Goal: Information Seeking & Learning: Learn about a topic

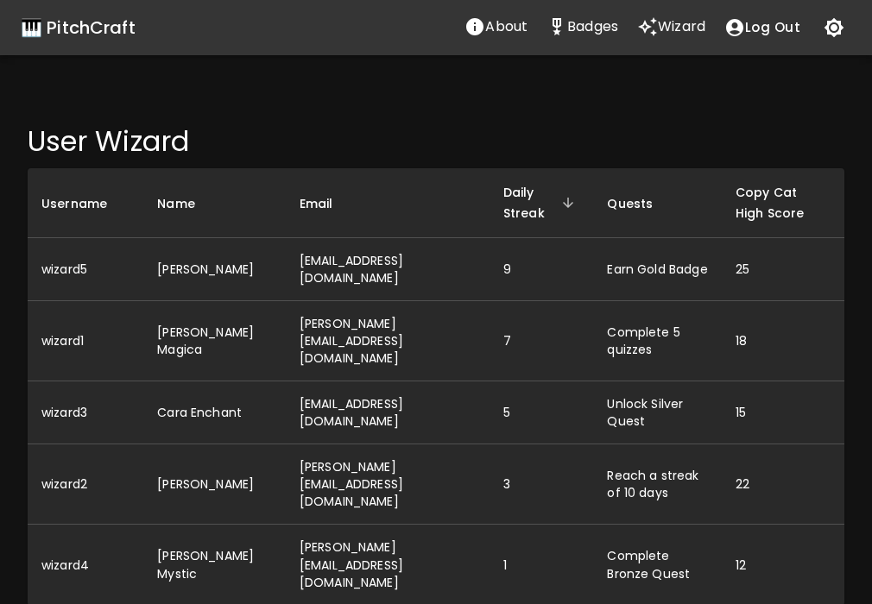
click at [58, 39] on div "🎹 PitchCraft" at bounding box center [78, 28] width 115 height 28
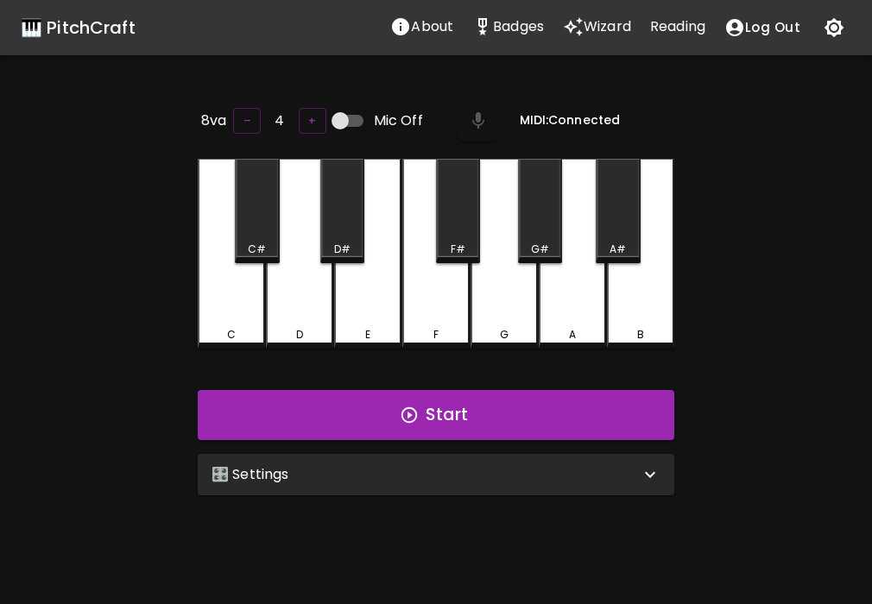
click at [684, 26] on p "Reading" at bounding box center [677, 26] width 55 height 21
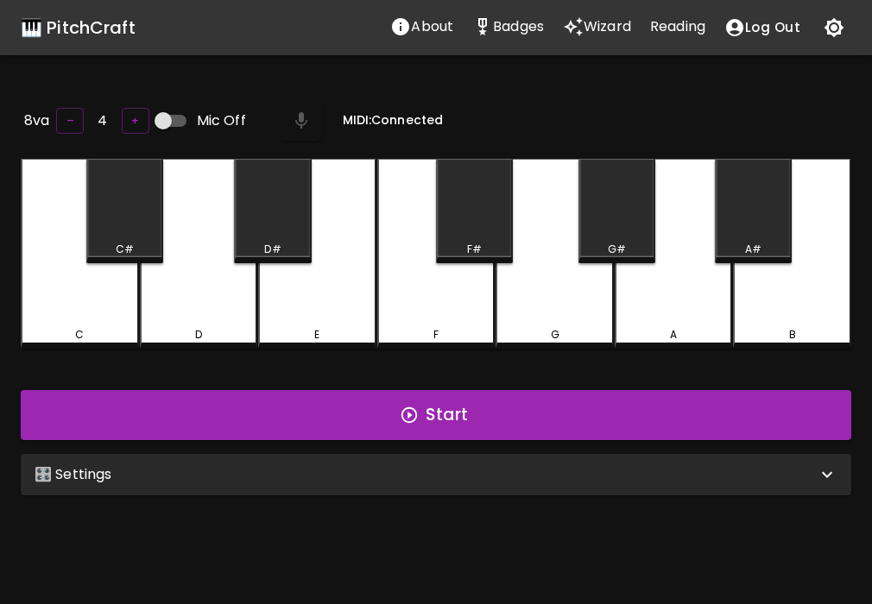
click at [554, 297] on div "G" at bounding box center [555, 254] width 118 height 190
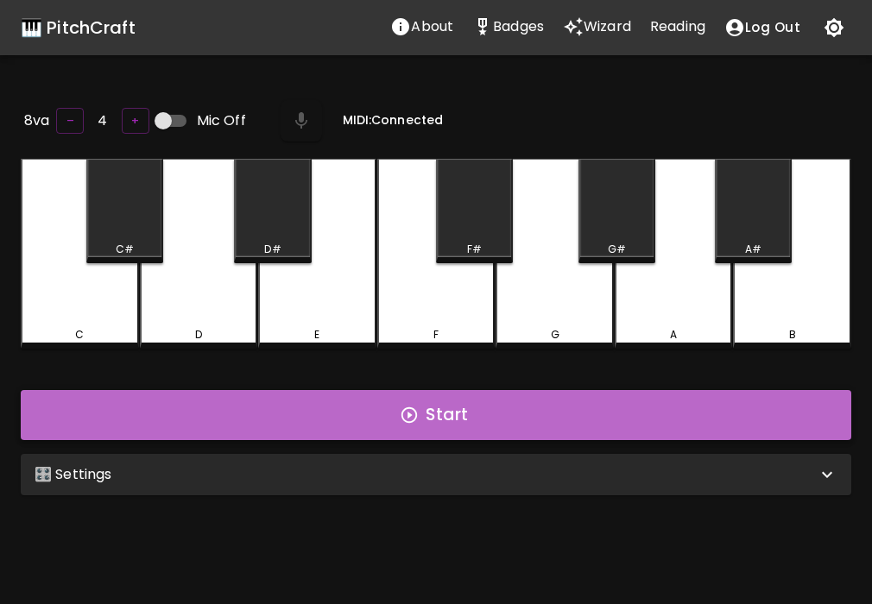
click at [515, 419] on button "Start" at bounding box center [436, 415] width 830 height 50
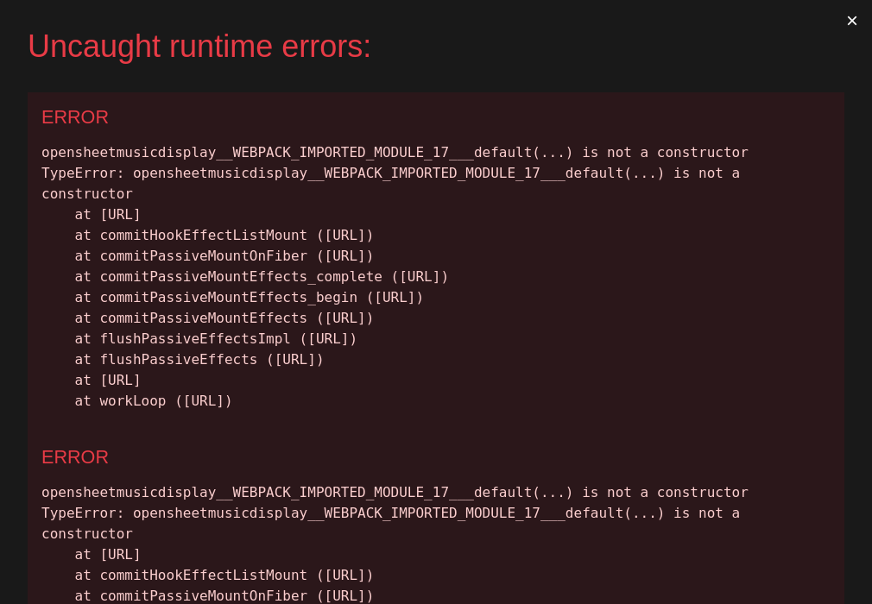
drag, startPoint x: 636, startPoint y: 429, endPoint x: 56, endPoint y: 100, distance: 666.9
click at [56, 100] on div "ERROR opensheetmusicdisplay__WEBPACK_IMPORTED_MODULE_17___default(...) is not a…" at bounding box center [436, 262] width 817 height 340
copy div "ERROR opensheetmusicdisplay__WEBPACK_IMPORTED_MODULE_17___default(...) is not a…"
click at [852, 21] on button "×" at bounding box center [852, 20] width 40 height 41
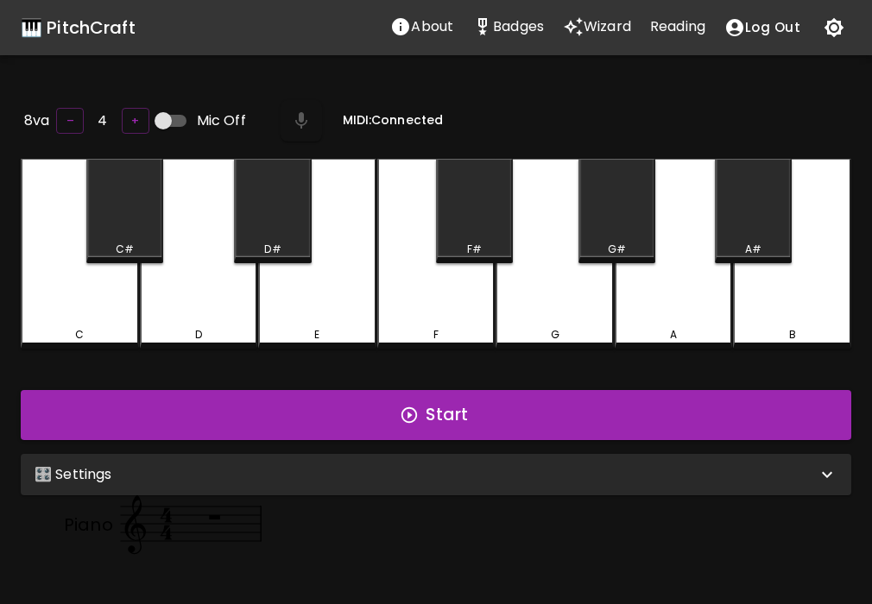
click at [678, 28] on p "Reading" at bounding box center [677, 26] width 55 height 21
click at [443, 458] on div "🎛️ Settings" at bounding box center [436, 474] width 830 height 41
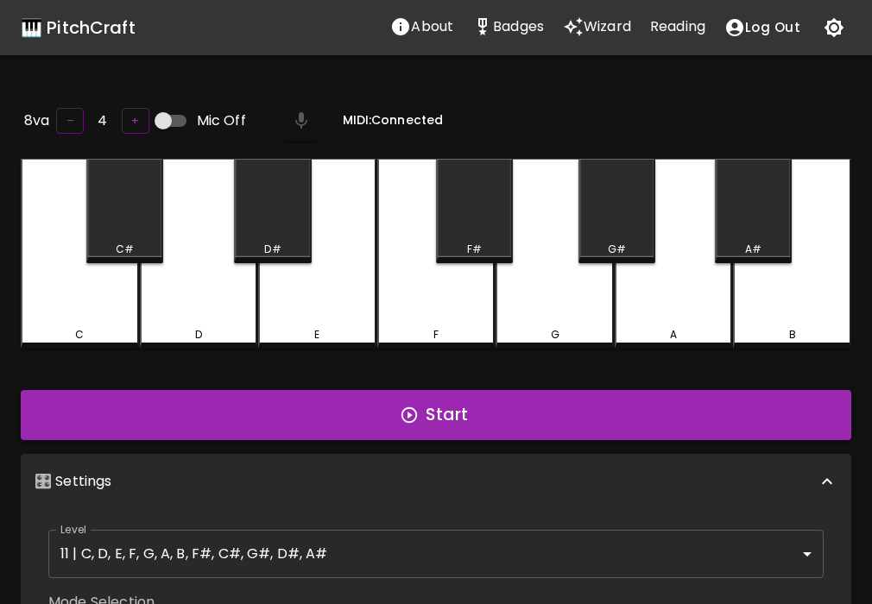
click at [443, 423] on button "Start" at bounding box center [436, 415] width 830 height 50
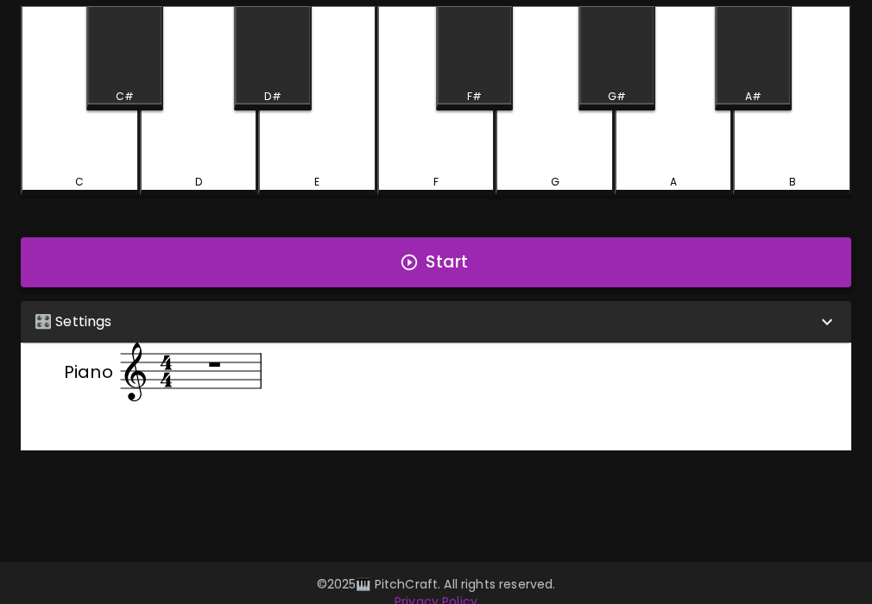
scroll to position [173, 0]
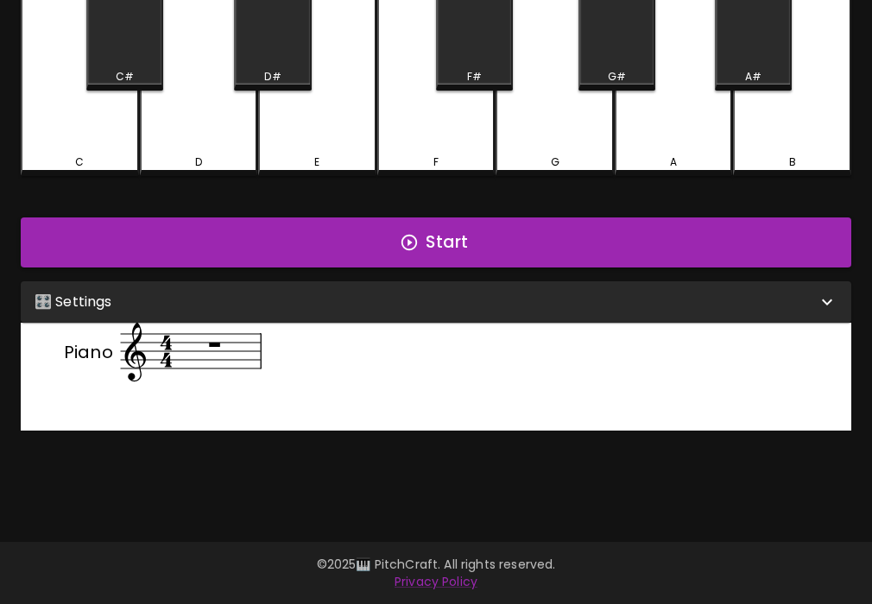
click at [344, 143] on div "E" at bounding box center [317, 81] width 118 height 190
click at [318, 226] on button "Start" at bounding box center [436, 243] width 830 height 50
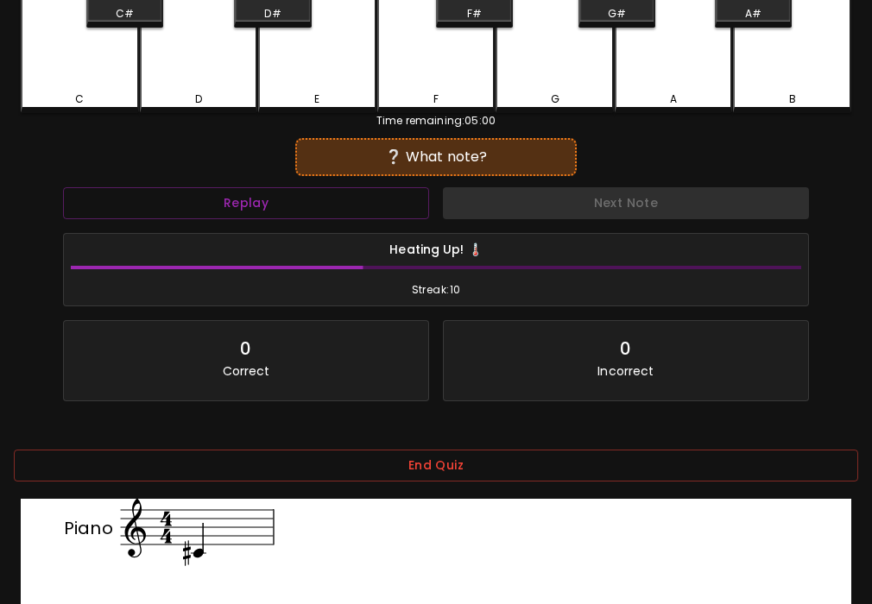
scroll to position [141, 0]
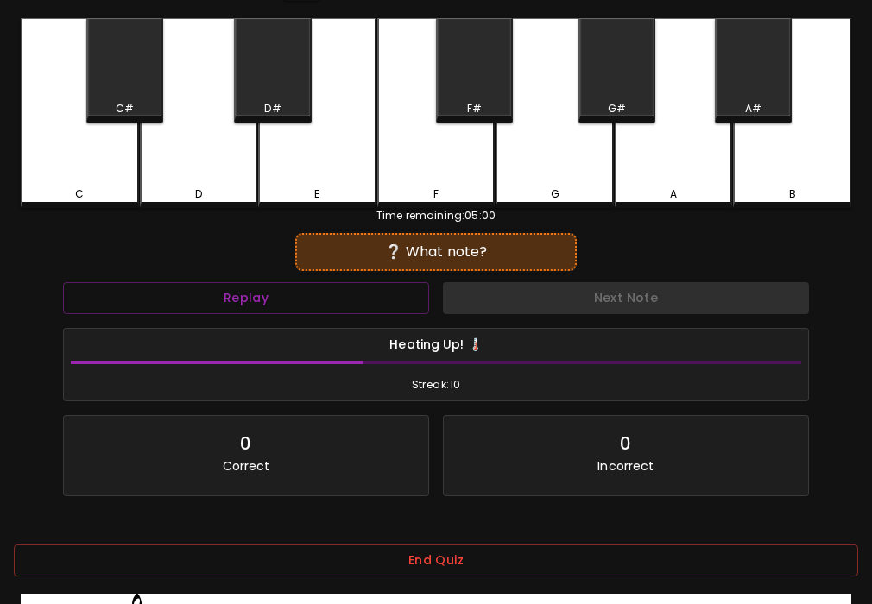
click at [123, 54] on div "C#" at bounding box center [124, 70] width 77 height 104
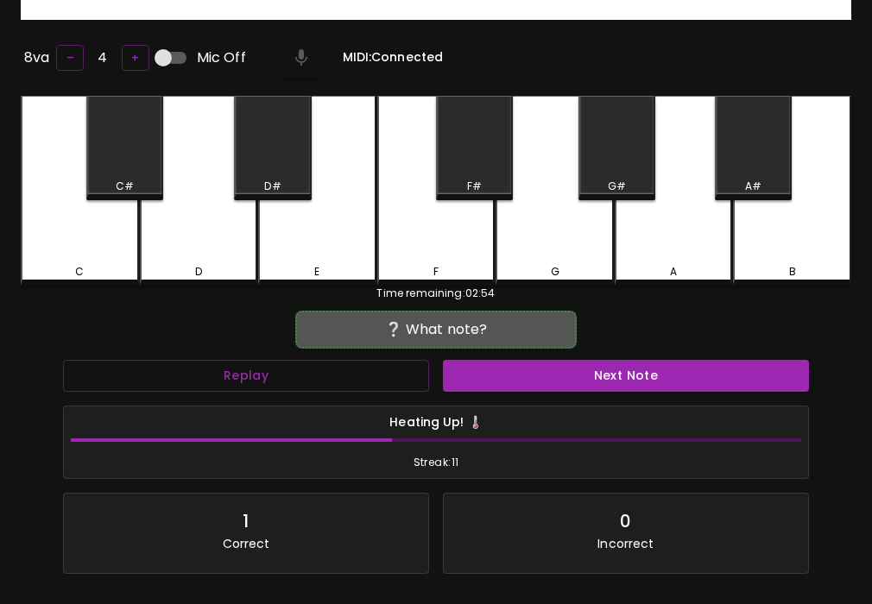
scroll to position [463, 0]
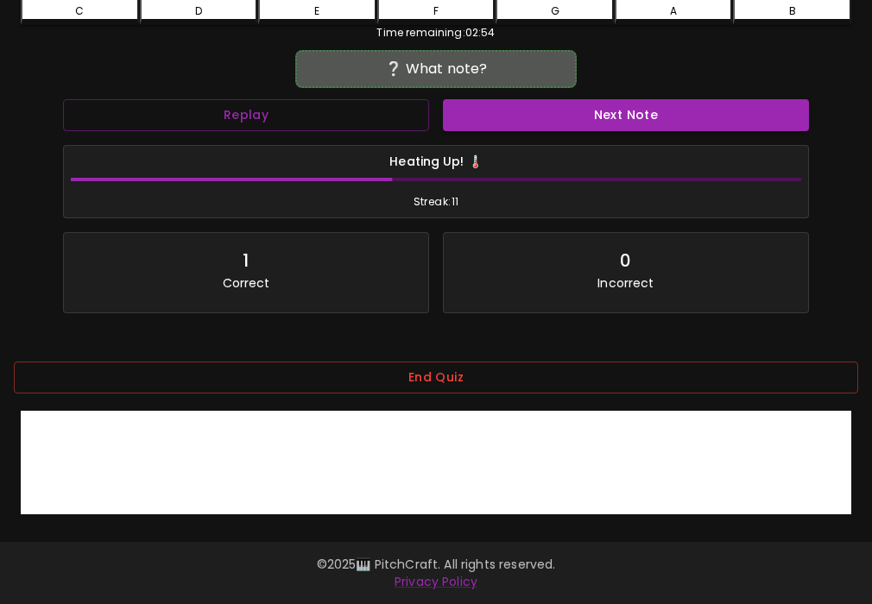
click at [180, 476] on div at bounding box center [436, 463] width 830 height 104
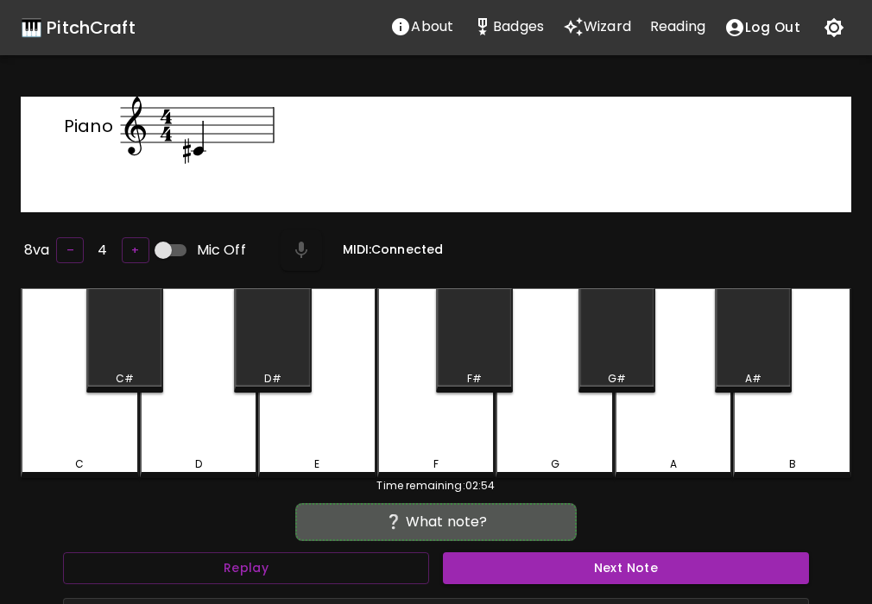
click at [140, 360] on div "C#" at bounding box center [124, 340] width 77 height 104
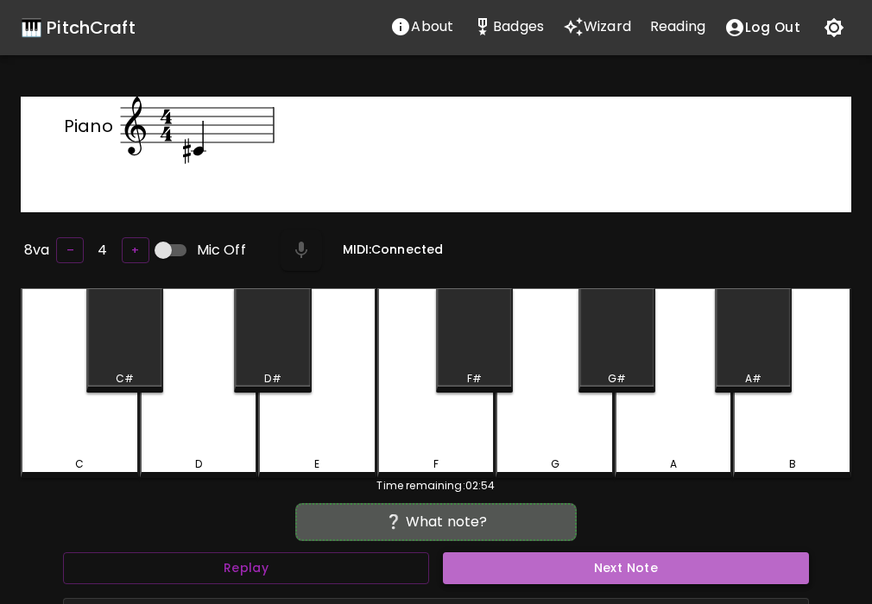
click at [681, 564] on button "Next Note" at bounding box center [626, 569] width 366 height 32
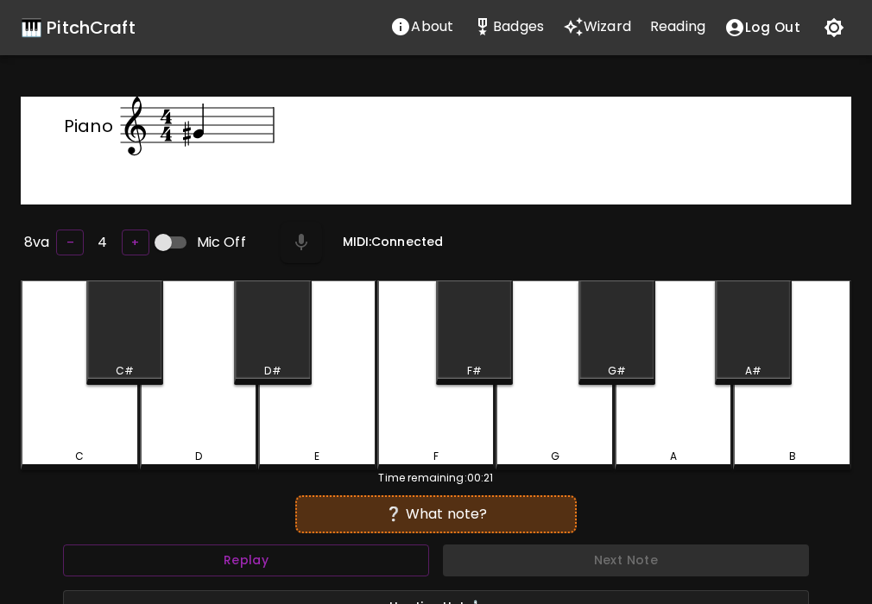
click at [609, 341] on div "G#" at bounding box center [616, 333] width 77 height 104
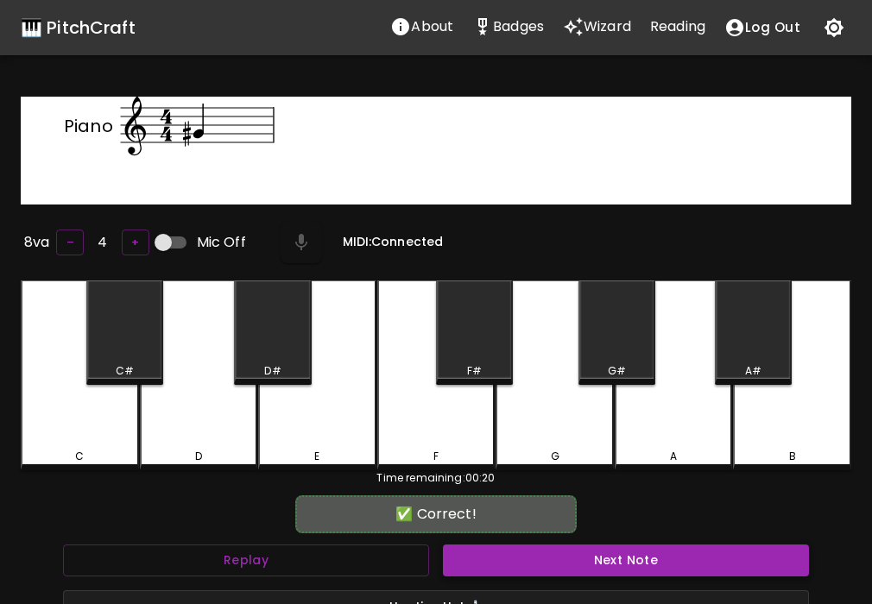
click at [604, 554] on button "Next Note" at bounding box center [626, 561] width 366 height 32
click at [471, 327] on div "F#" at bounding box center [474, 333] width 77 height 104
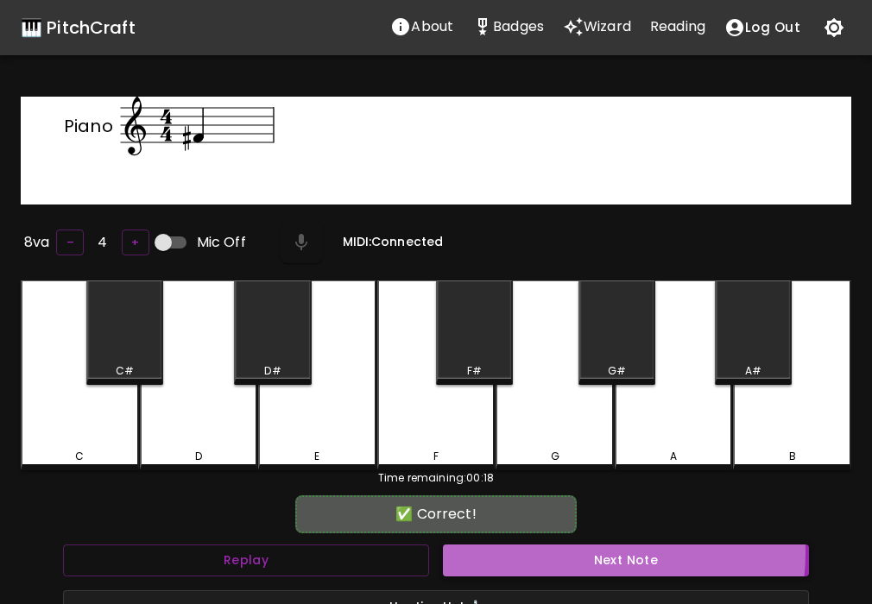
click at [575, 548] on button "Next Note" at bounding box center [626, 561] width 366 height 32
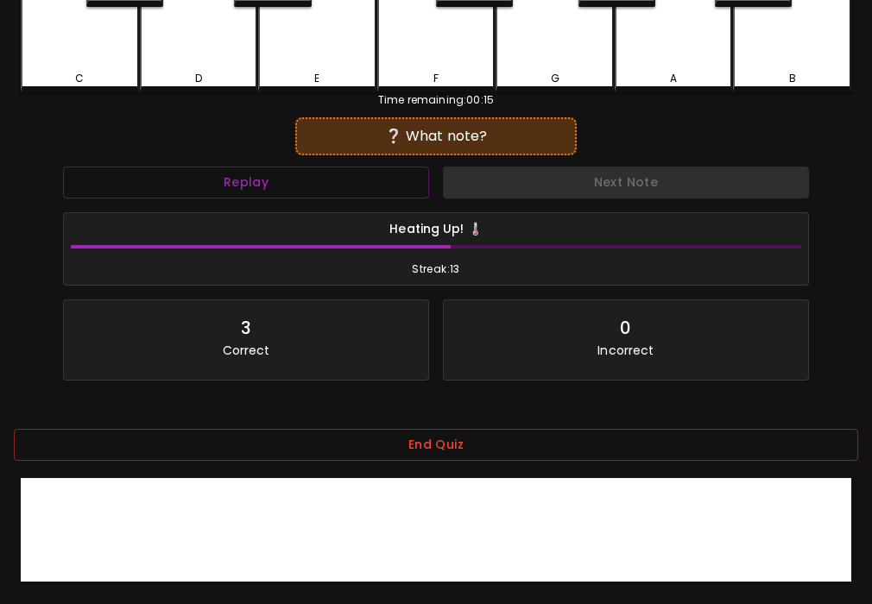
scroll to position [401, 0]
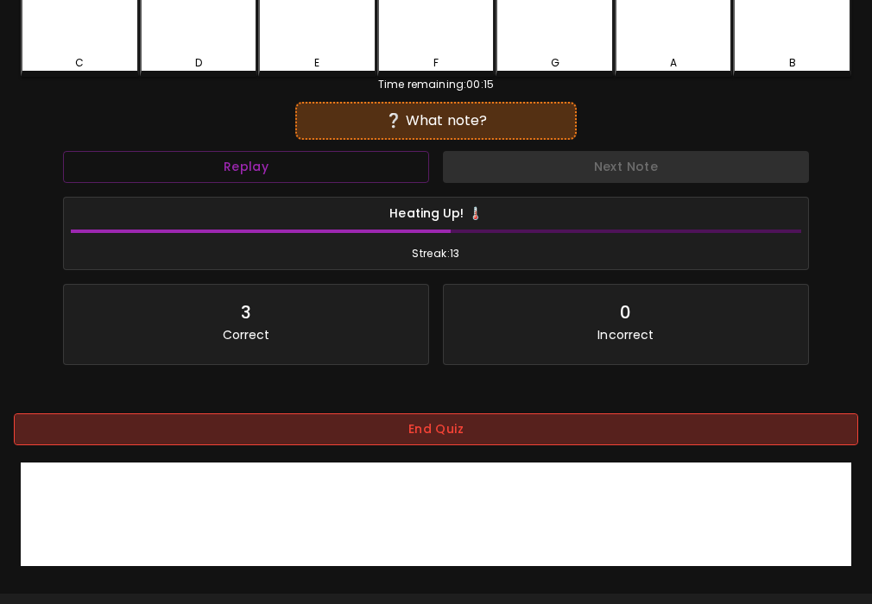
click at [470, 433] on button "End Quiz" at bounding box center [436, 430] width 844 height 32
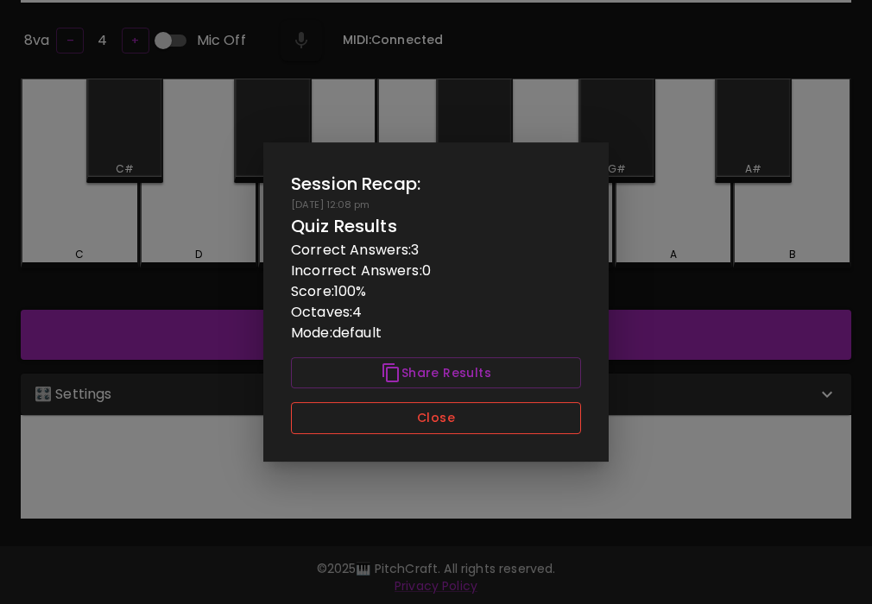
click at [482, 428] on button "Close" at bounding box center [436, 418] width 290 height 32
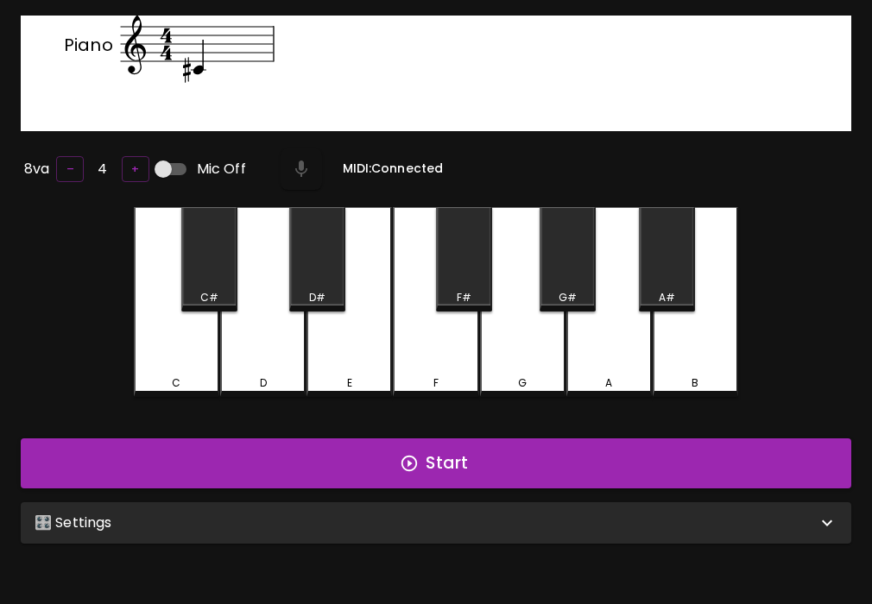
scroll to position [79, 0]
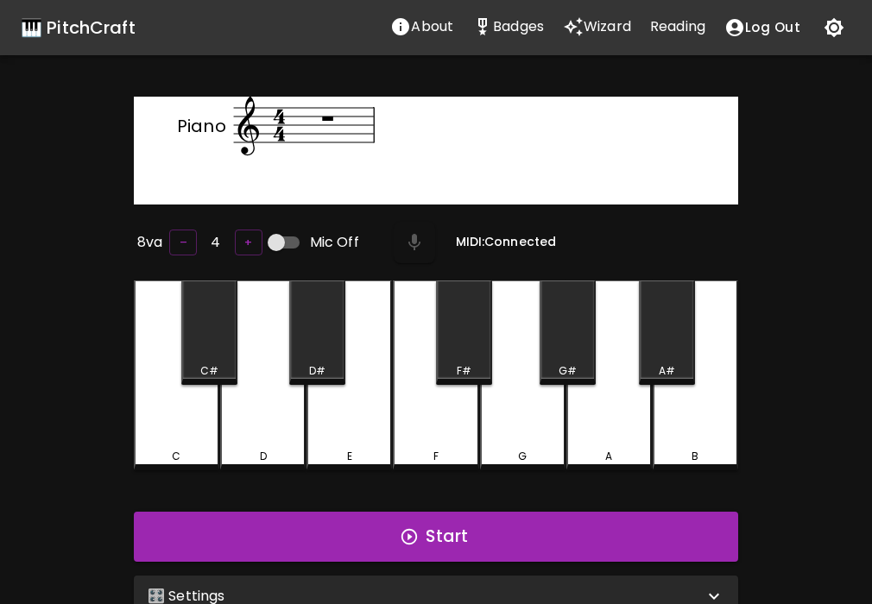
click at [104, 23] on div "🎹 PitchCraft" at bounding box center [78, 28] width 115 height 28
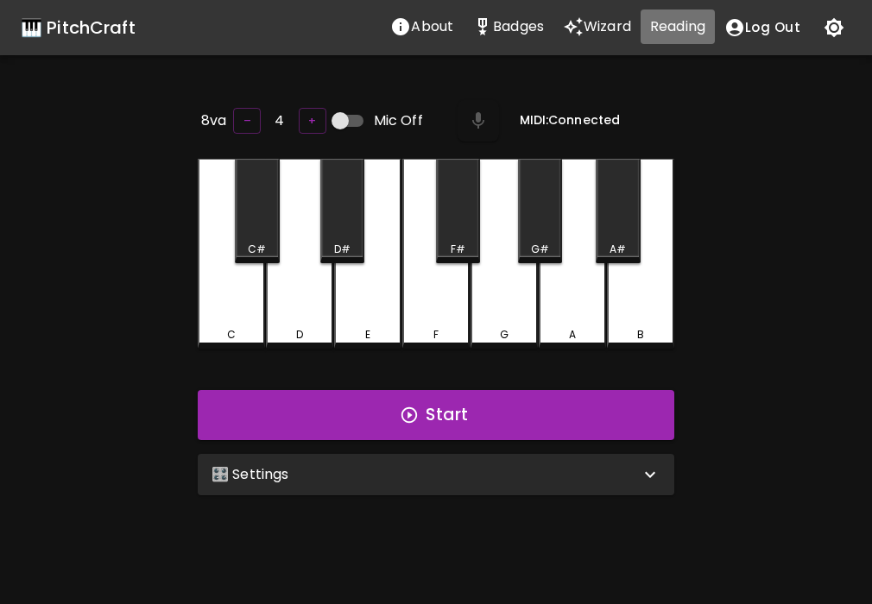
click at [662, 29] on p "Reading" at bounding box center [677, 26] width 55 height 21
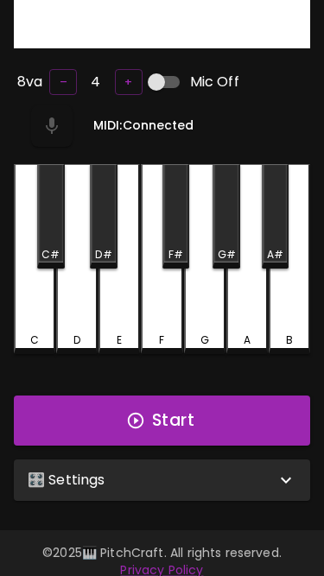
scroll to position [166, 0]
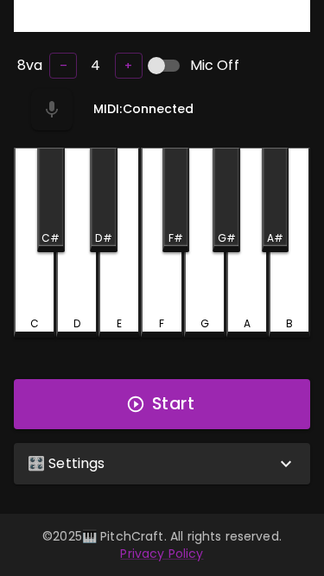
click at [202, 398] on button "Start" at bounding box center [162, 404] width 296 height 50
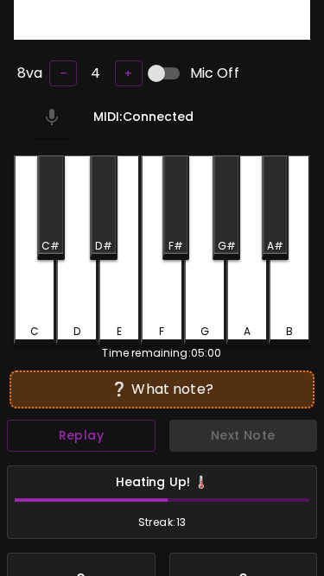
scroll to position [0, 0]
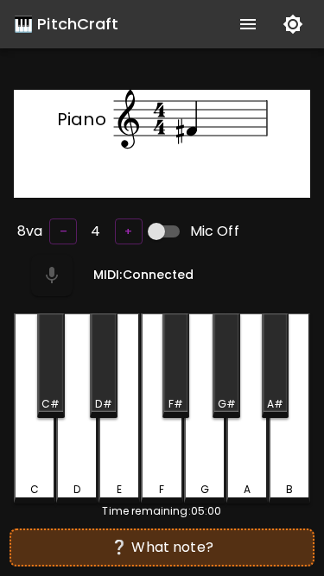
click at [179, 396] on div "F#" at bounding box center [175, 404] width 15 height 16
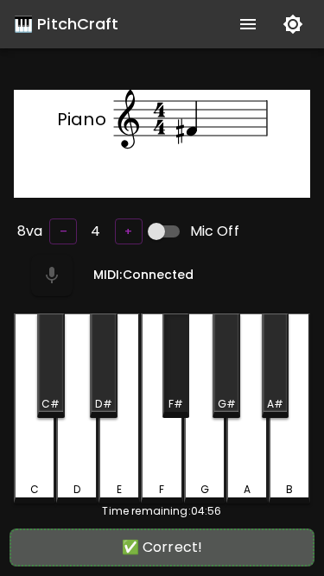
click at [180, 370] on div "F#" at bounding box center [176, 365] width 28 height 104
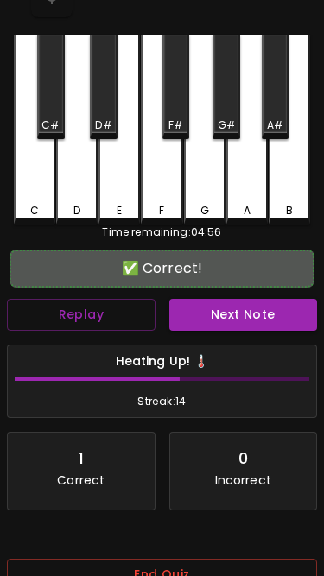
scroll to position [396, 0]
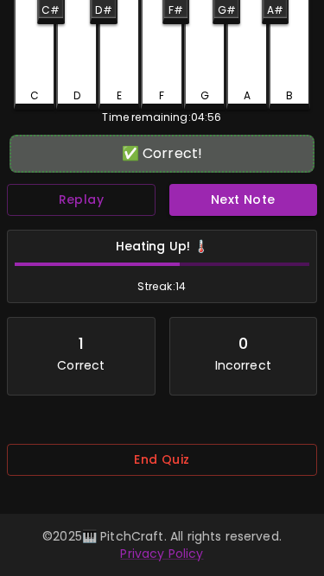
click at [168, 459] on button "End Quiz" at bounding box center [162, 460] width 310 height 32
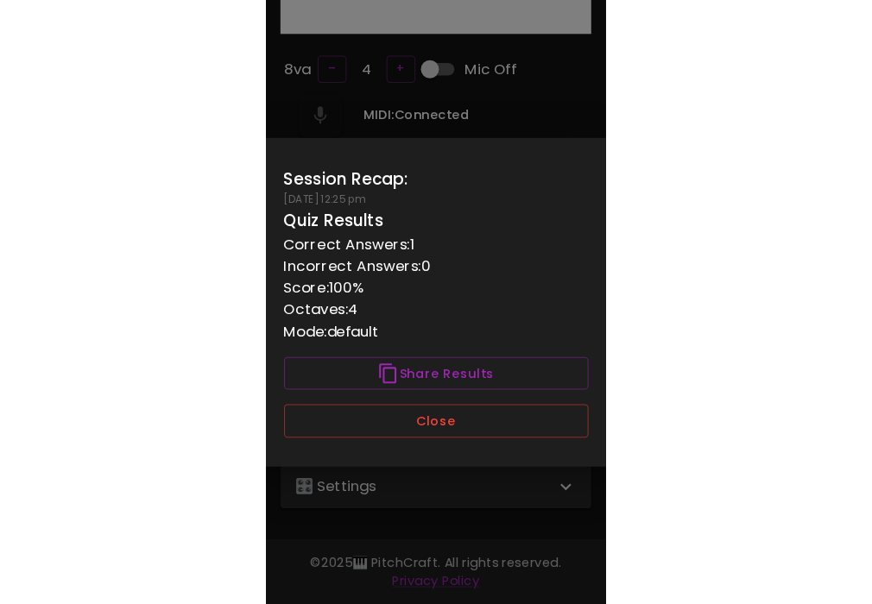
scroll to position [0, 0]
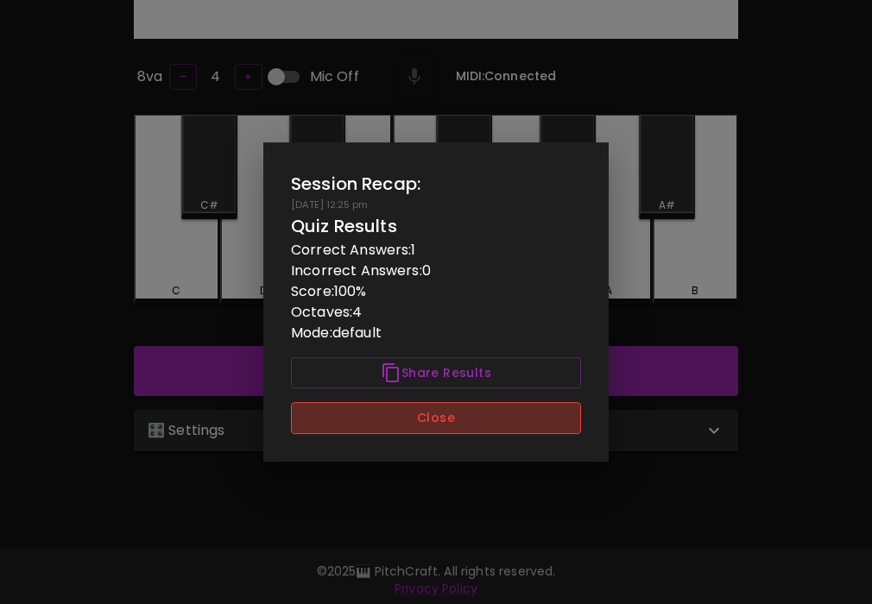
click at [505, 426] on button "Close" at bounding box center [436, 418] width 290 height 32
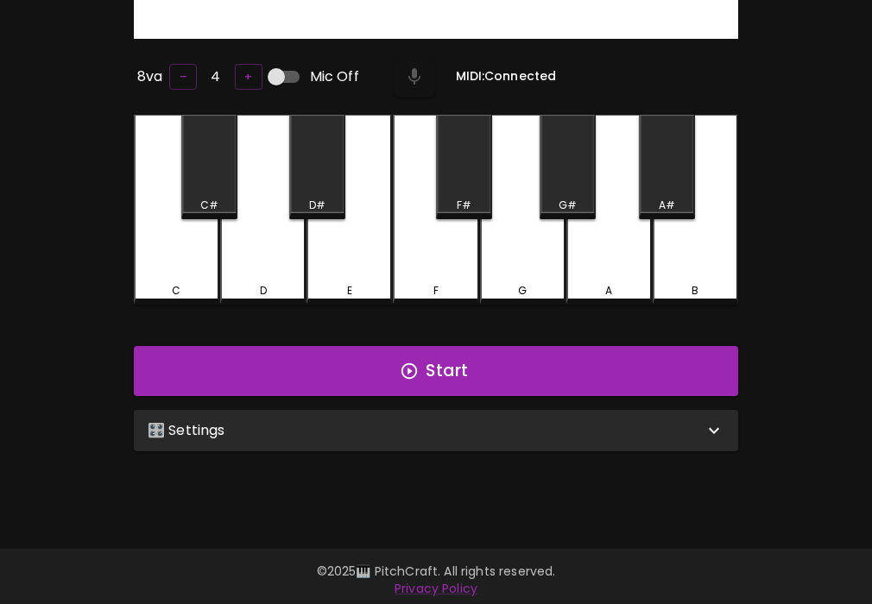
click at [505, 425] on div "🎛️ Settings" at bounding box center [426, 430] width 556 height 21
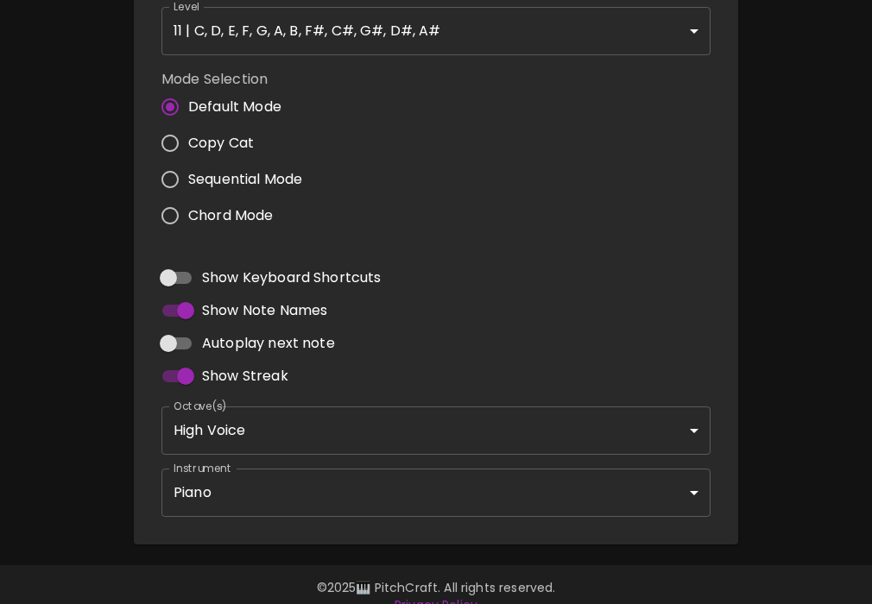
scroll to position [657, 0]
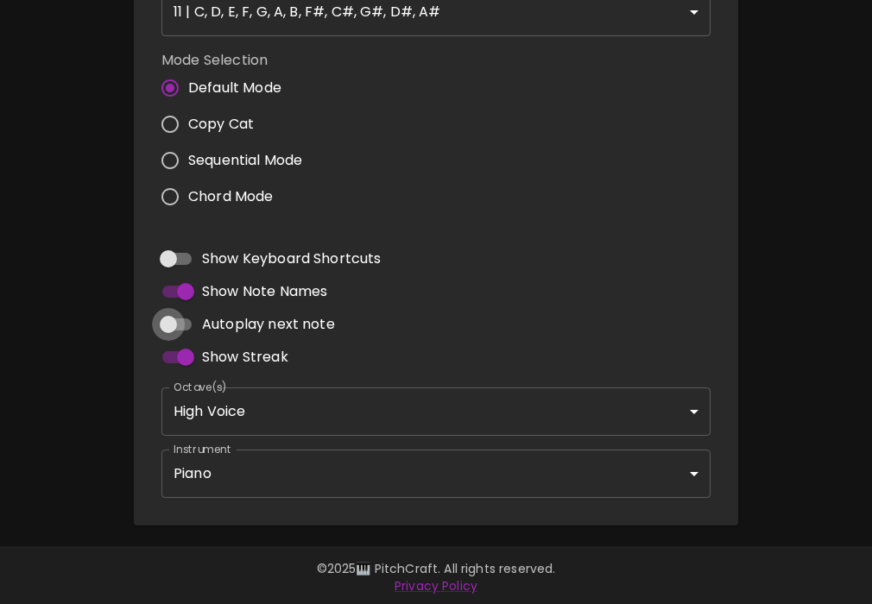
click at [169, 314] on input "Autoplay next note" at bounding box center [168, 324] width 98 height 33
checkbox input "true"
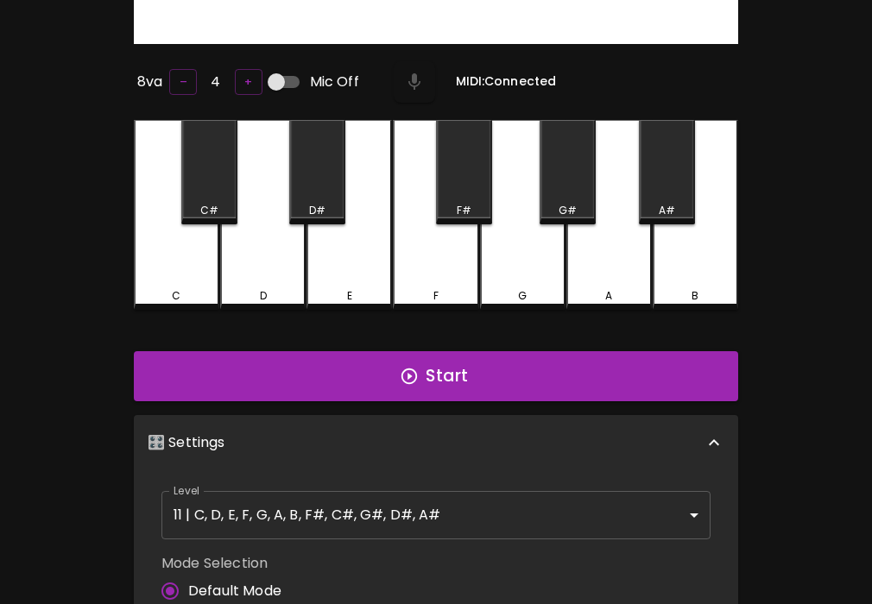
scroll to position [0, 0]
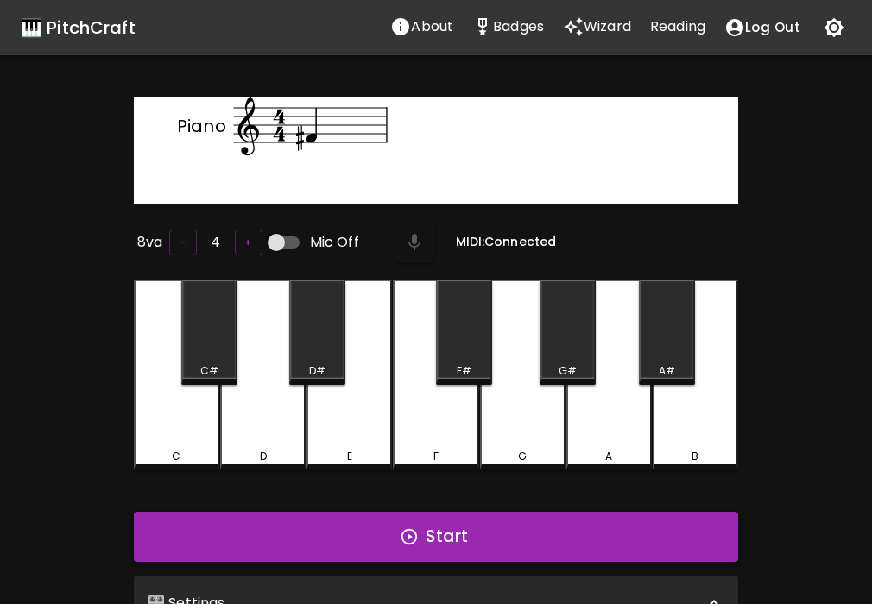
click at [329, 534] on button "Start" at bounding box center [436, 537] width 604 height 50
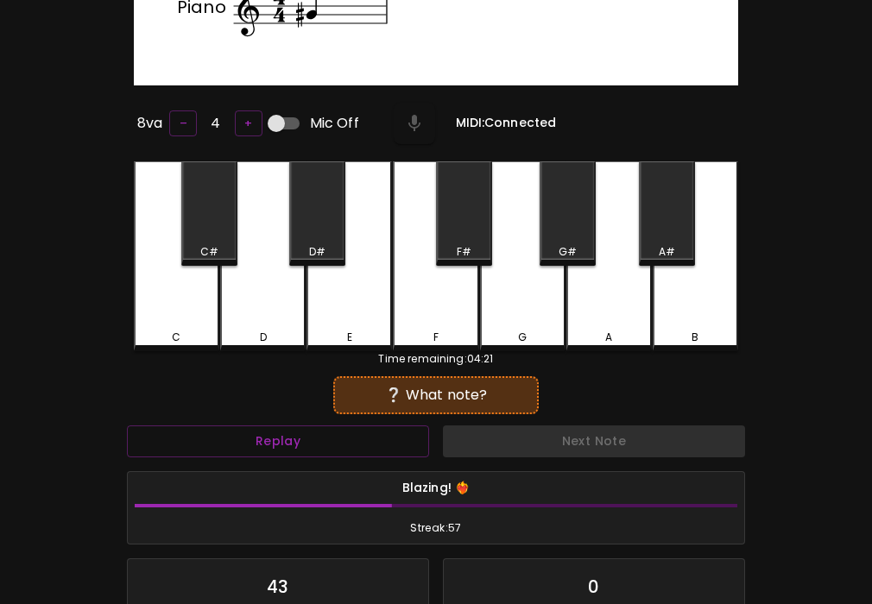
scroll to position [338, 0]
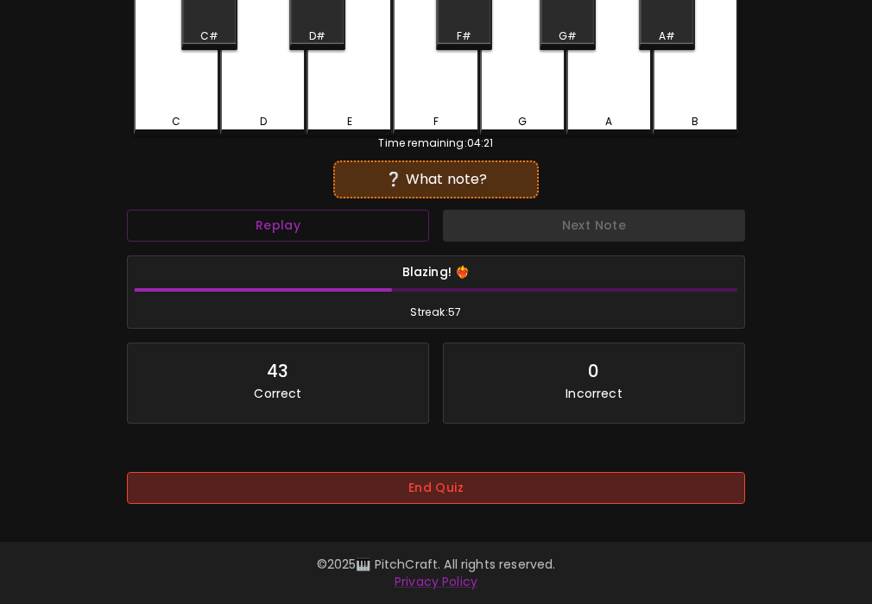
click at [412, 491] on button "End Quiz" at bounding box center [436, 488] width 618 height 32
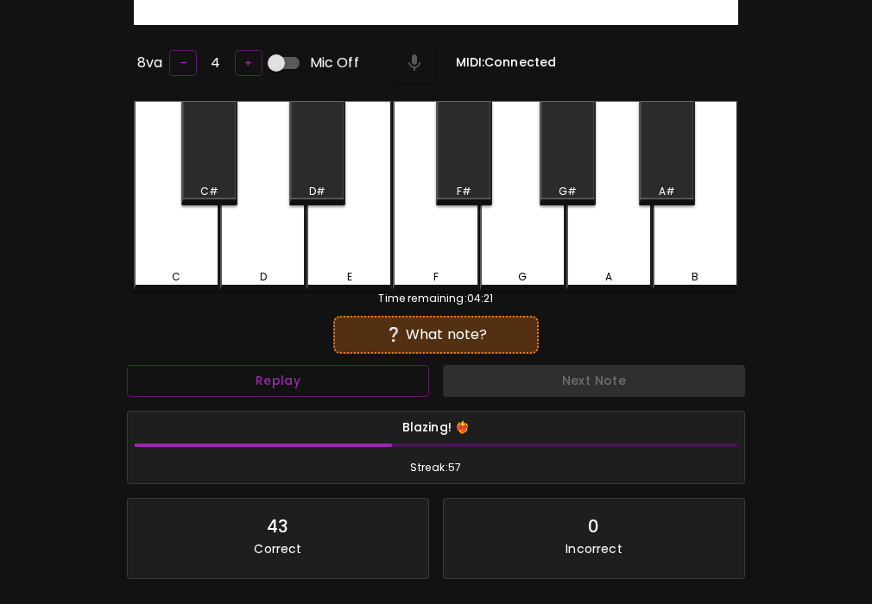
scroll to position [0, 0]
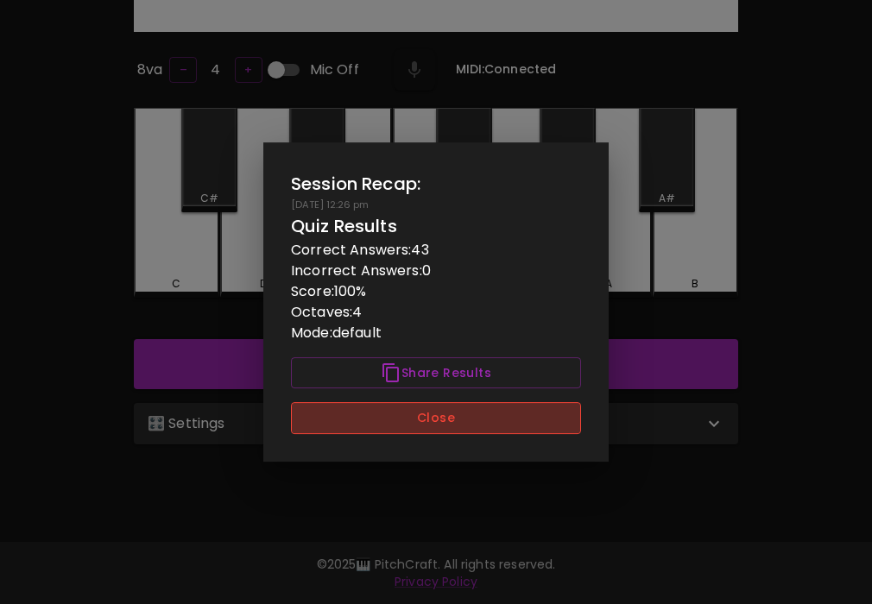
click at [438, 412] on button "Close" at bounding box center [436, 418] width 290 height 32
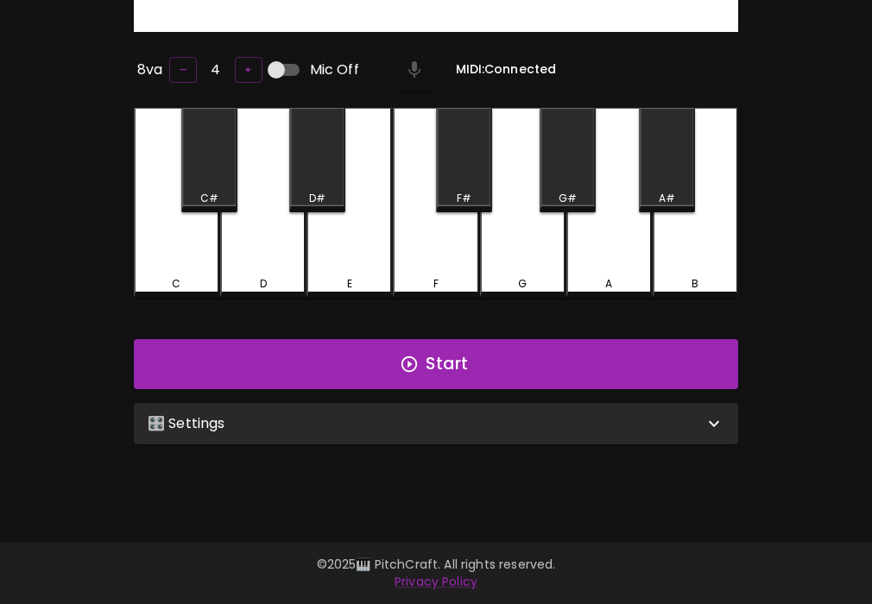
click at [437, 414] on div "🎛️ Settings" at bounding box center [426, 424] width 556 height 21
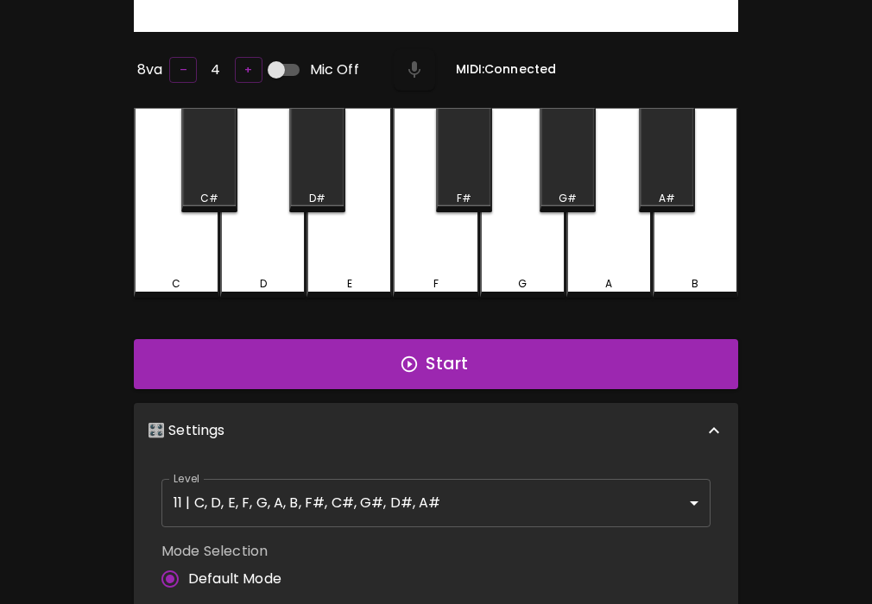
scroll to position [7, 0]
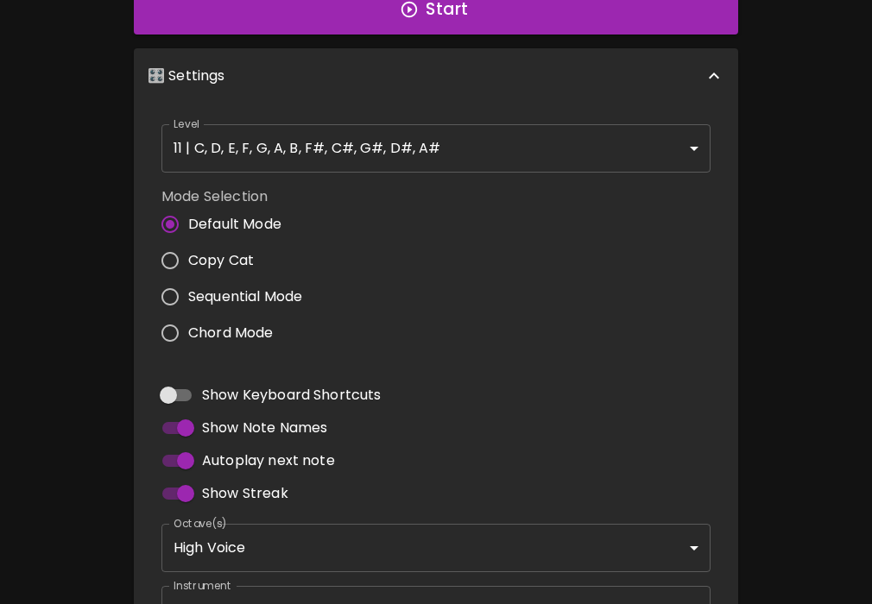
click at [225, 292] on span "Sequential Mode" at bounding box center [245, 297] width 114 height 21
click at [188, 292] on input "Sequential Mode" at bounding box center [170, 297] width 36 height 36
radio input "true"
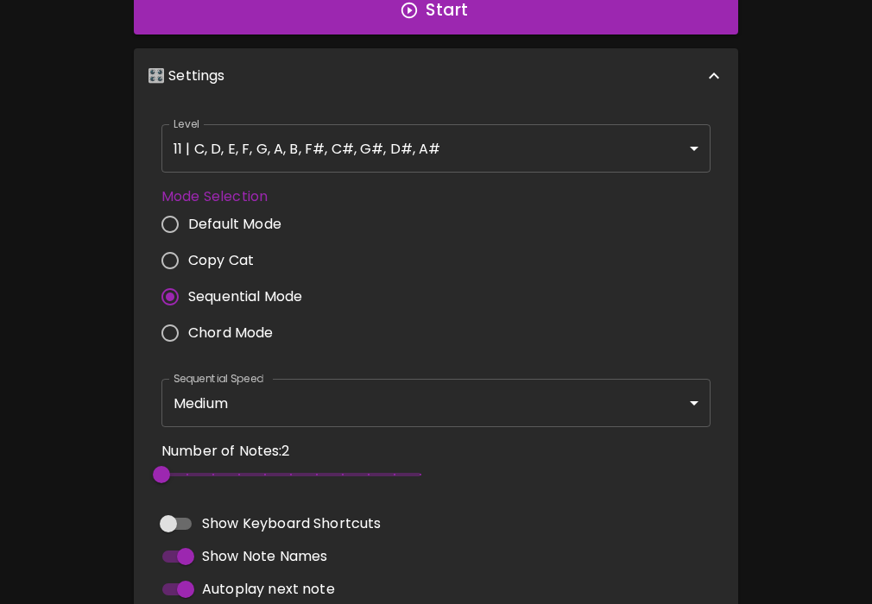
type input "12"
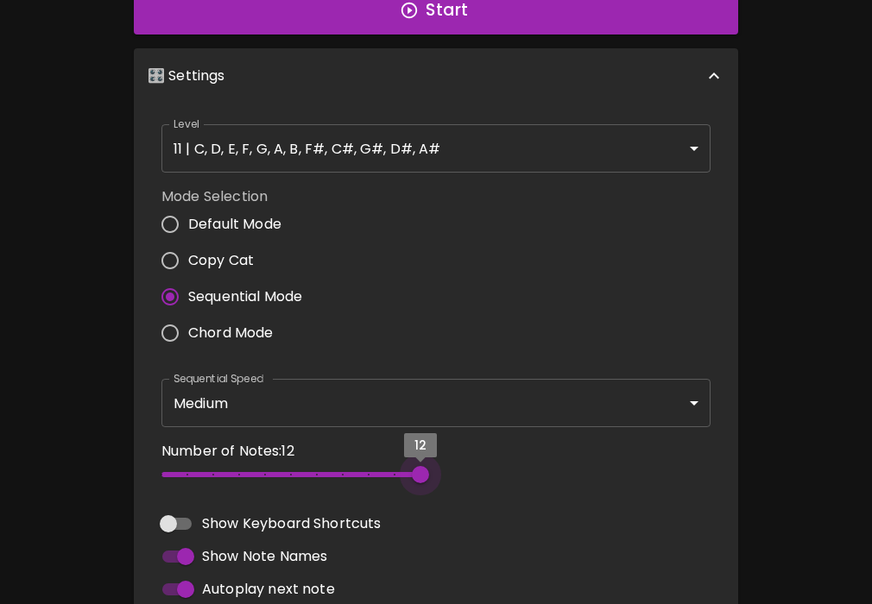
drag, startPoint x: 403, startPoint y: 470, endPoint x: 494, endPoint y: 469, distance: 90.7
click at [494, 469] on div "Number of Notes: 12 12" at bounding box center [436, 467] width 563 height 66
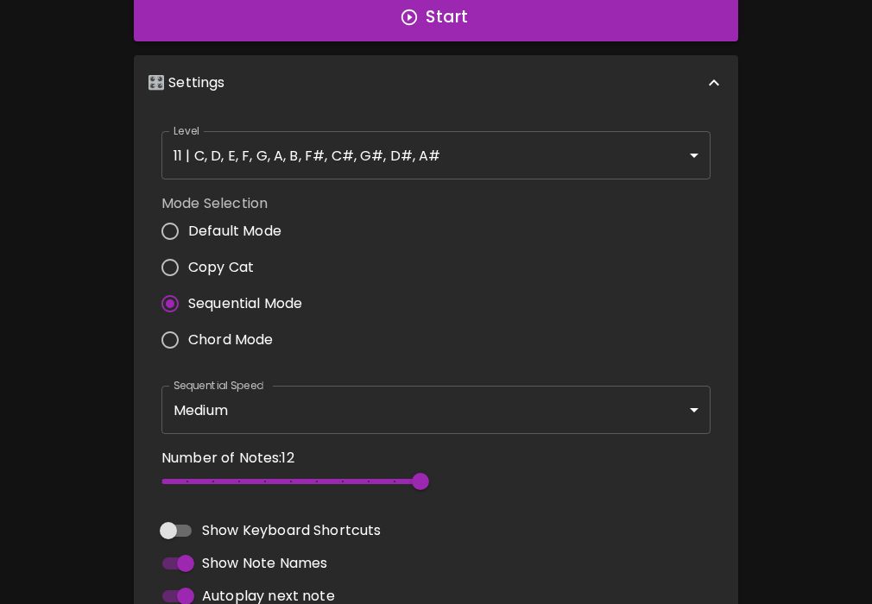
scroll to position [0, 0]
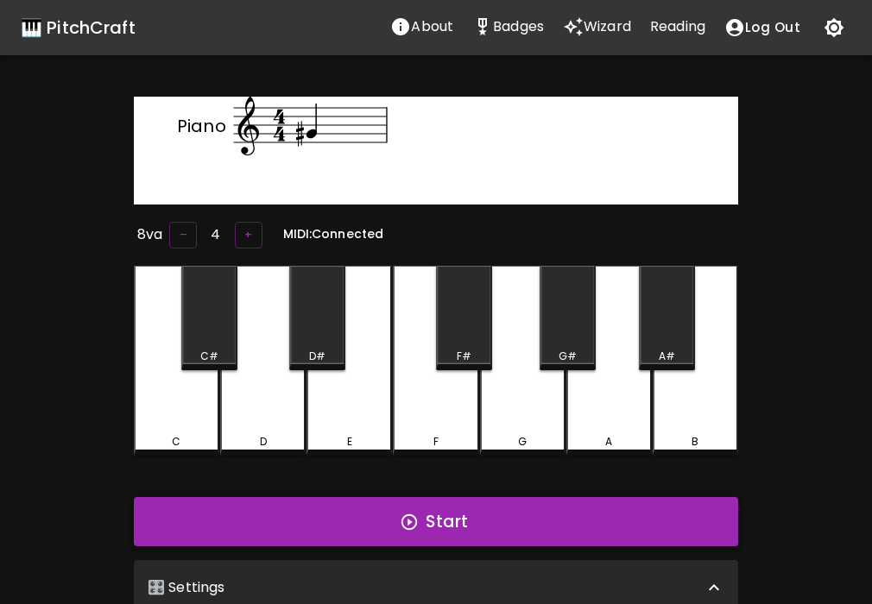
click at [458, 513] on button "Start" at bounding box center [436, 522] width 604 height 50
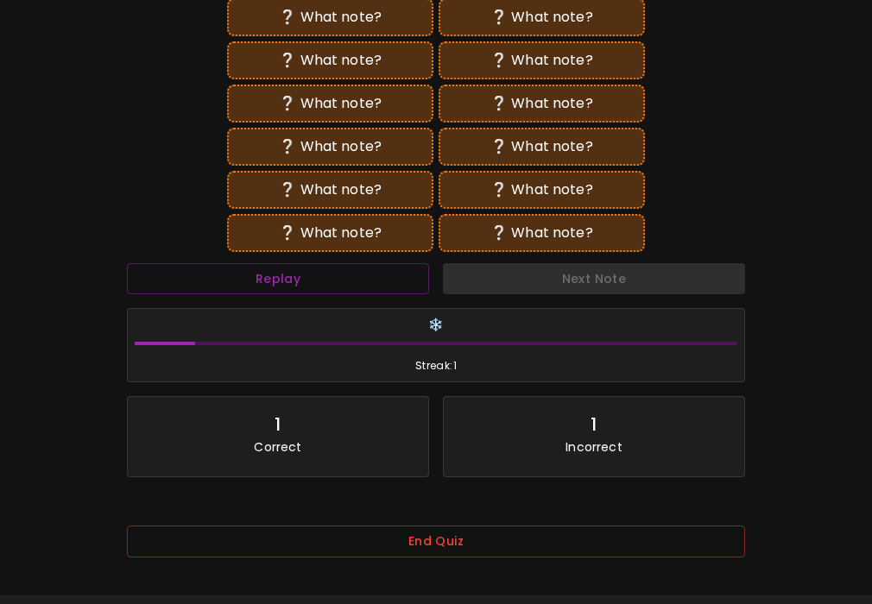
scroll to position [546, 0]
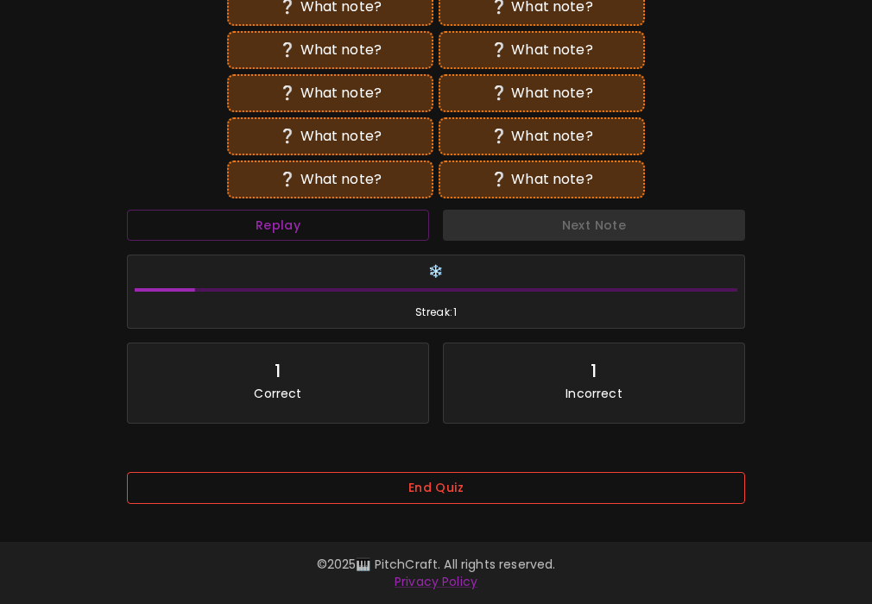
click at [483, 486] on button "End Quiz" at bounding box center [436, 488] width 618 height 32
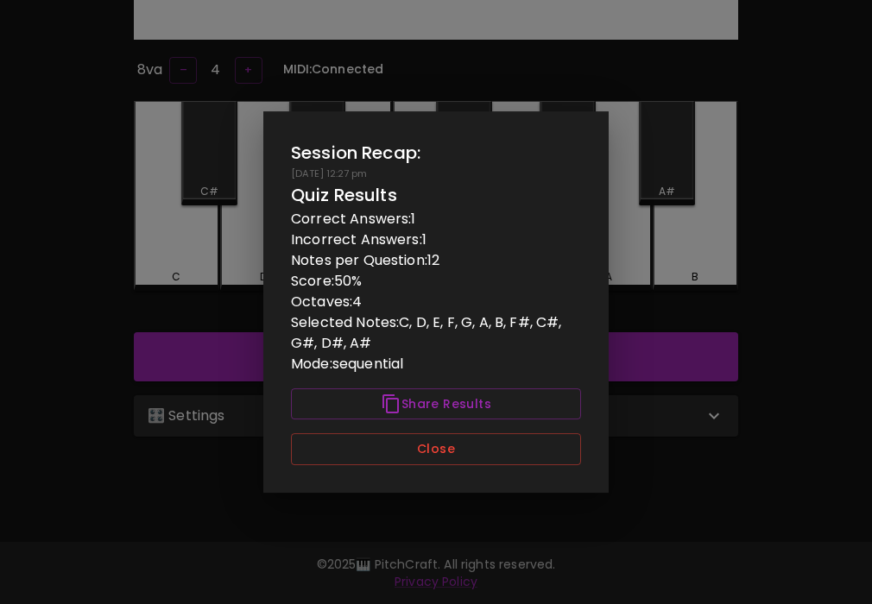
scroll to position [173, 0]
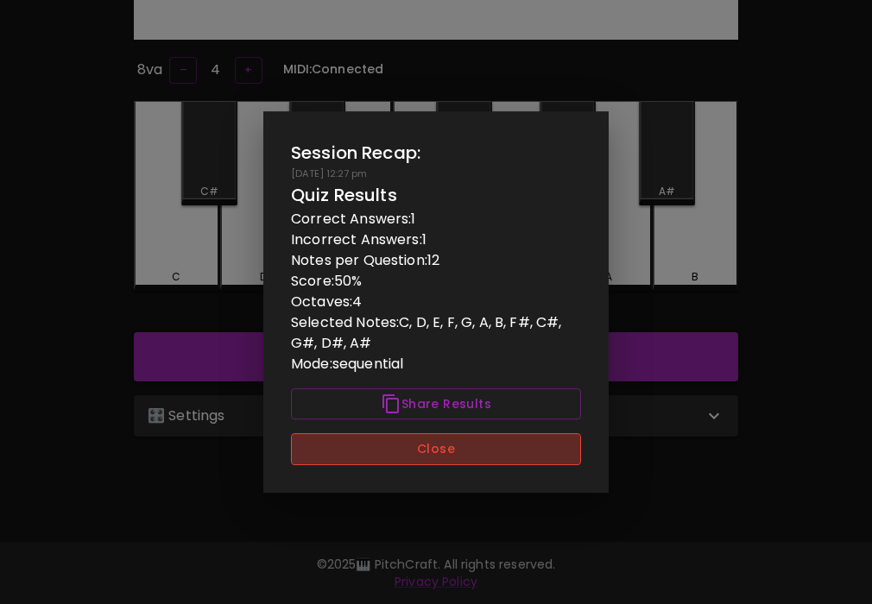
click at [502, 453] on button "Close" at bounding box center [436, 449] width 290 height 32
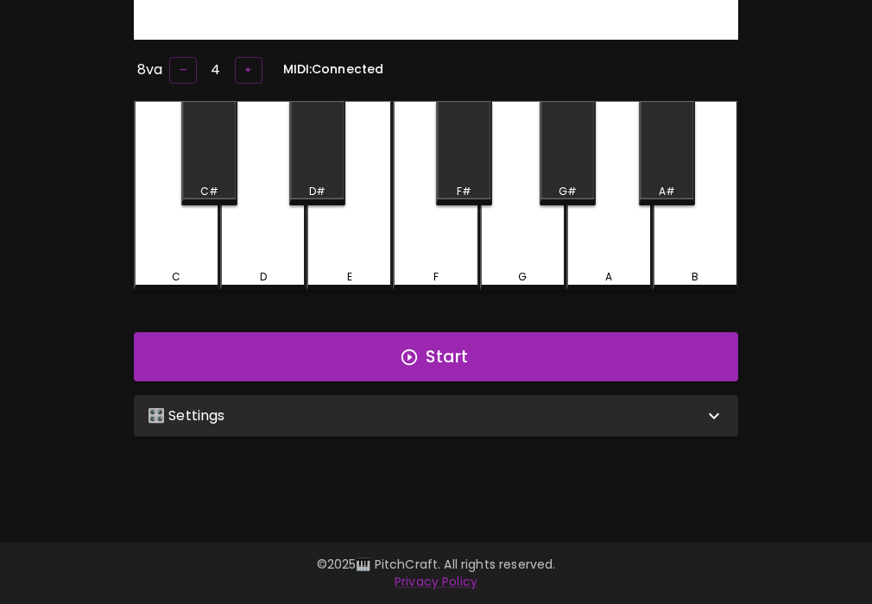
click at [497, 415] on div "🎛️ Settings" at bounding box center [426, 416] width 556 height 21
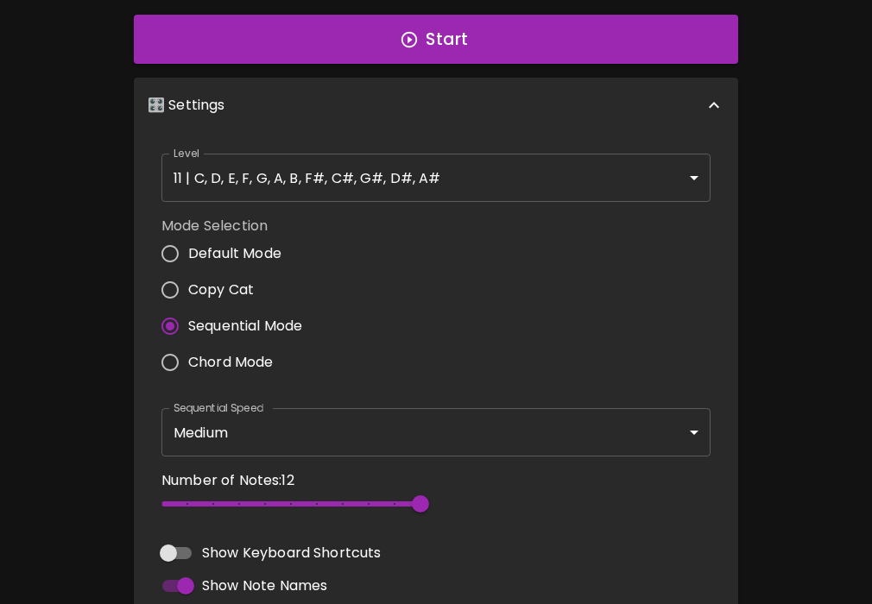
scroll to position [503, 0]
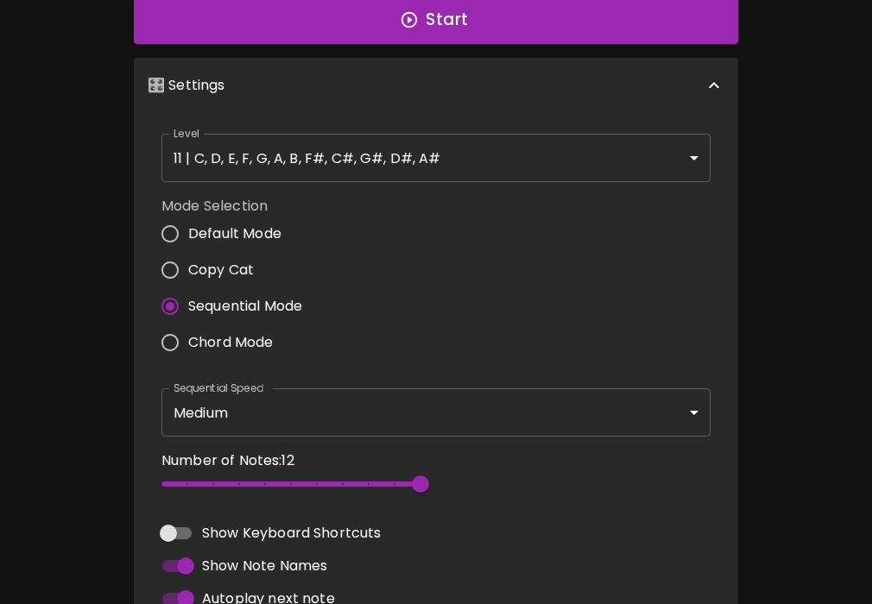
click at [238, 337] on span "Chord Mode" at bounding box center [230, 342] width 85 height 21
click at [188, 337] on input "Chord Mode" at bounding box center [170, 343] width 36 height 36
radio input "true"
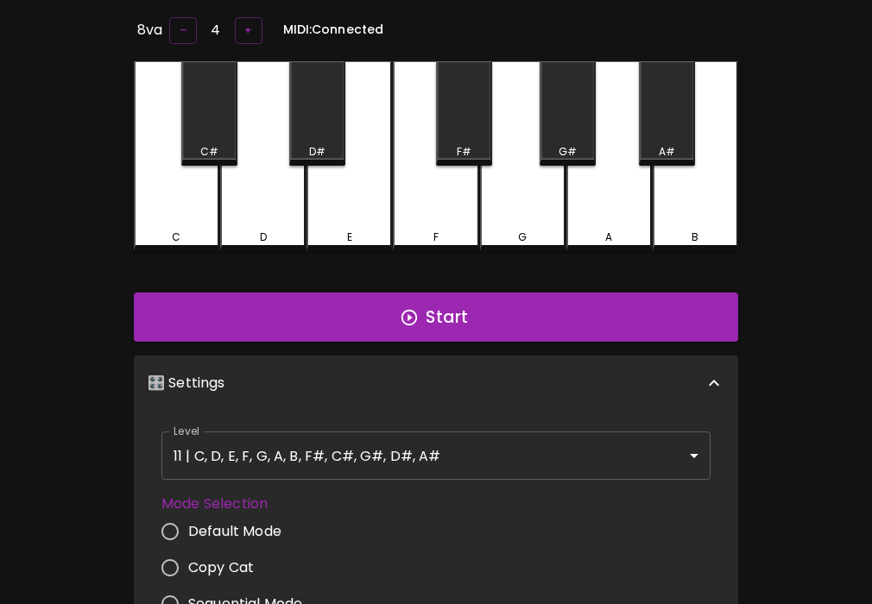
scroll to position [0, 0]
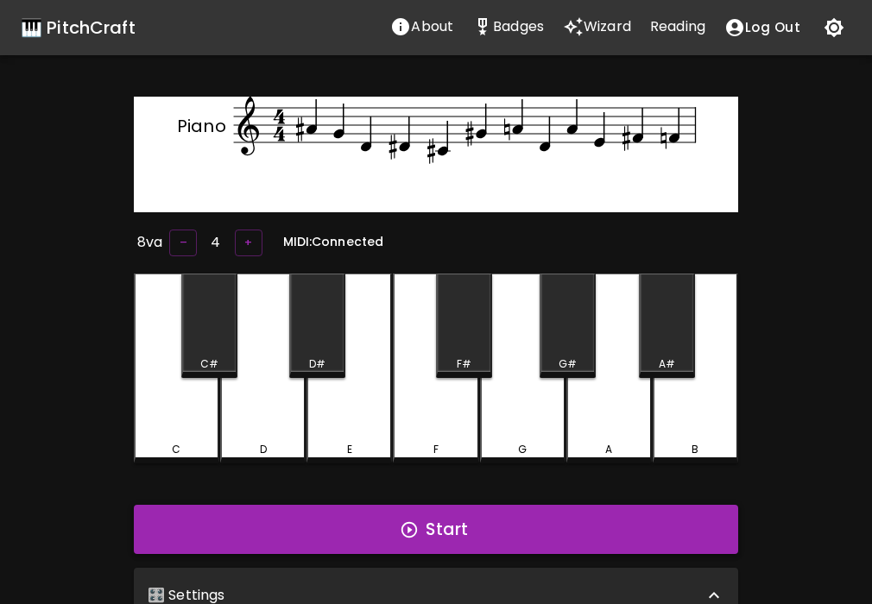
click at [470, 540] on button "Start" at bounding box center [436, 530] width 604 height 50
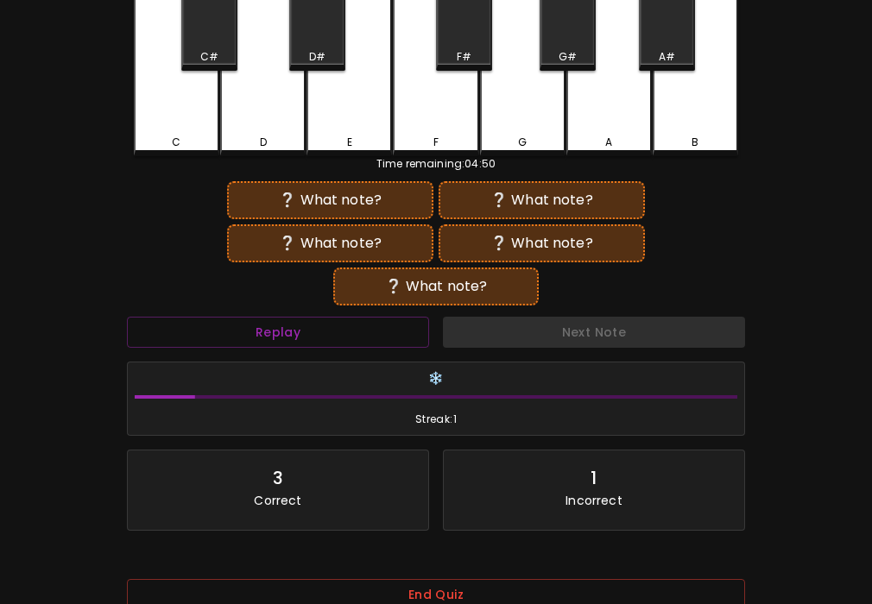
scroll to position [417, 0]
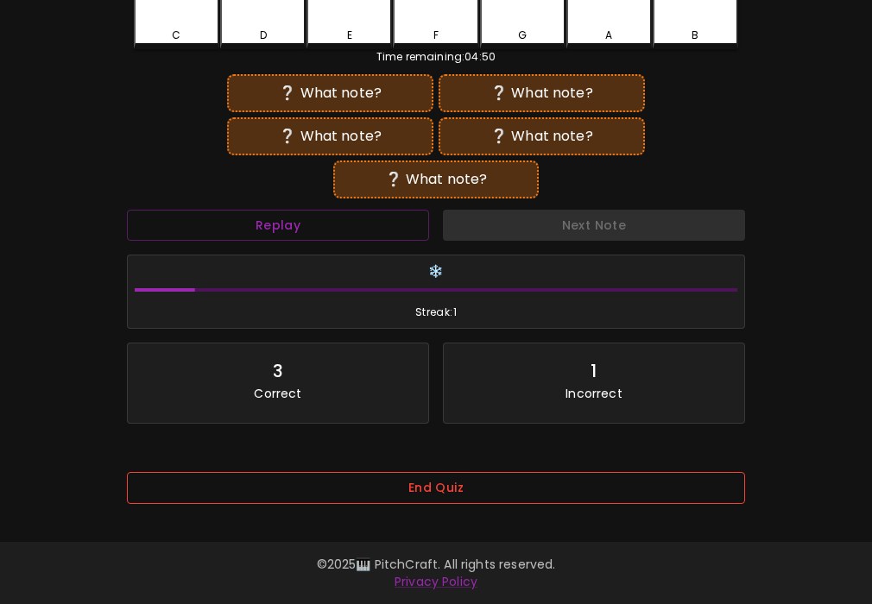
click at [472, 486] on button "End Quiz" at bounding box center [436, 488] width 618 height 32
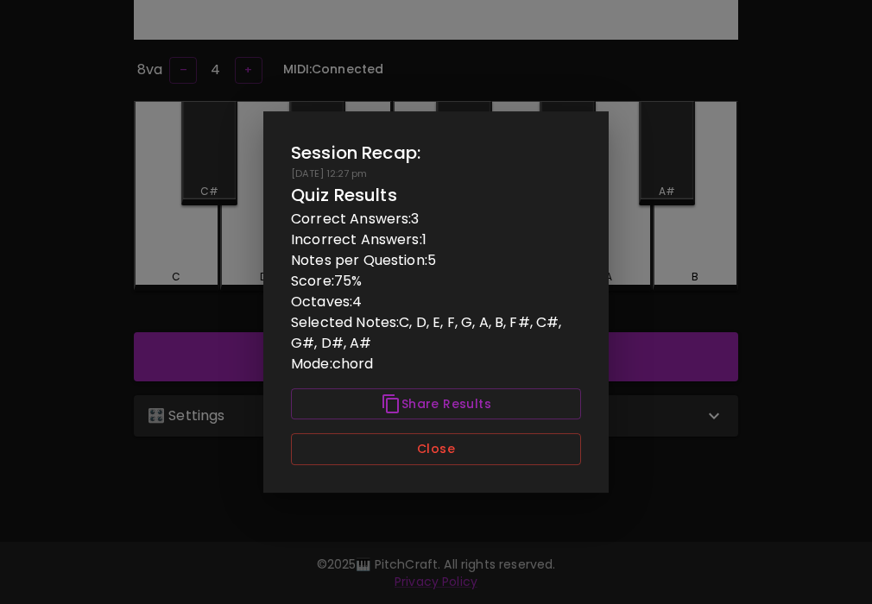
scroll to position [0, 0]
click at [503, 429] on div "Session Recap: 09/12/2025 - 12:27 pm Quiz Results Correct Answers: 3 Incorrect …" at bounding box center [435, 302] width 345 height 382
click at [491, 446] on button "Close" at bounding box center [436, 449] width 290 height 32
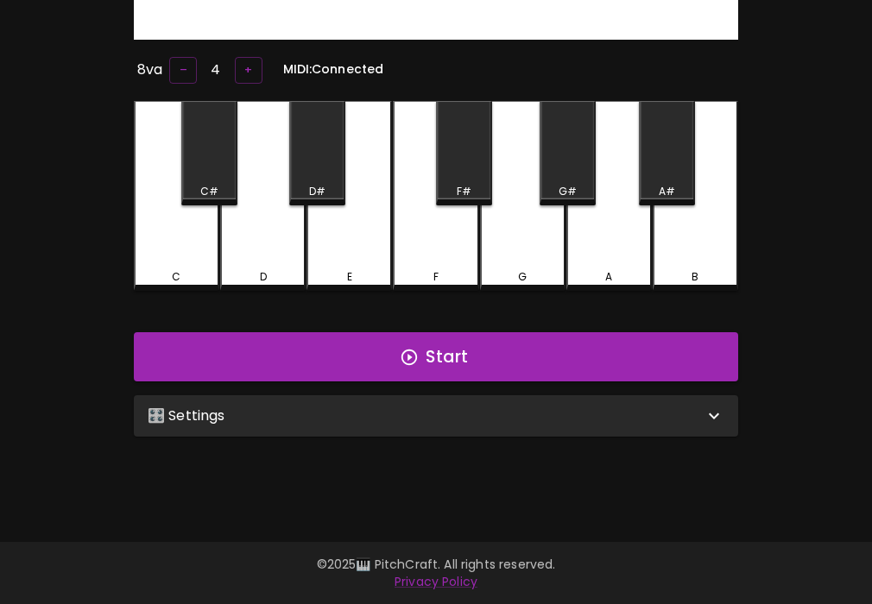
click at [489, 408] on div "🎛️ Settings" at bounding box center [426, 416] width 556 height 21
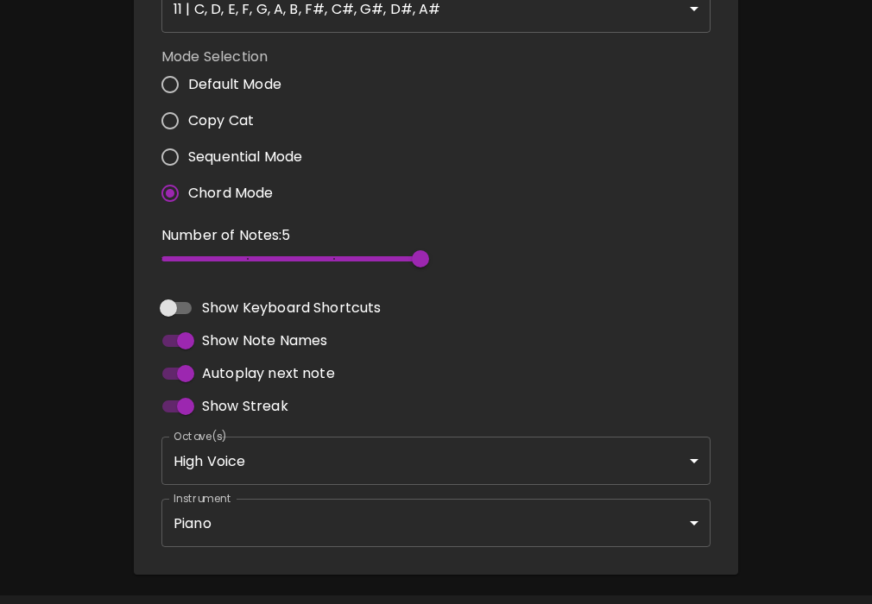
scroll to position [702, 0]
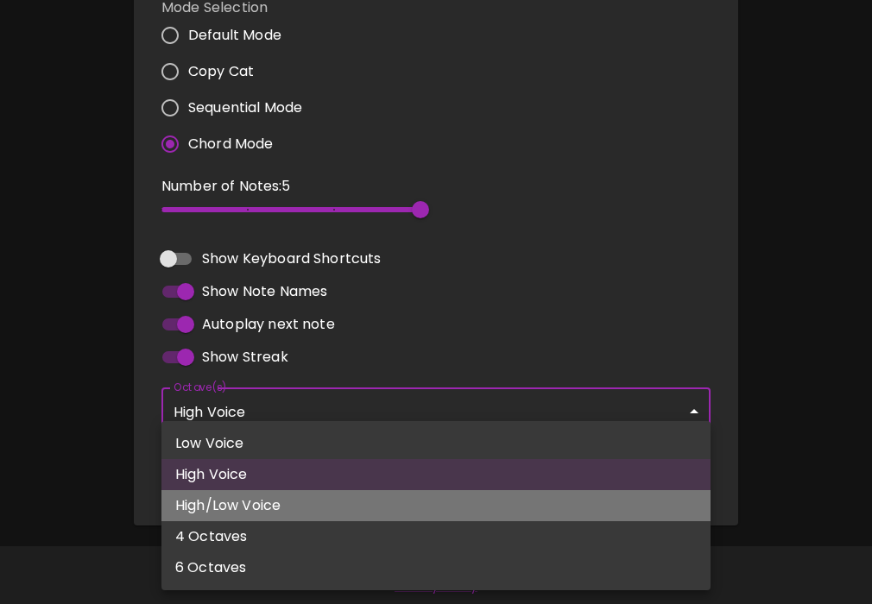
click at [248, 494] on li "High/Low Voice" at bounding box center [435, 505] width 549 height 31
type input "3,4"
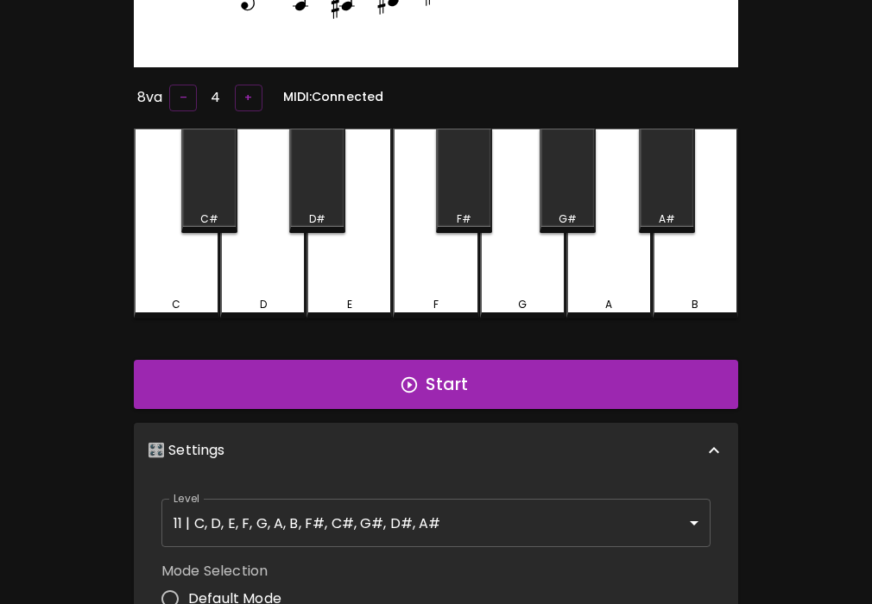
scroll to position [0, 0]
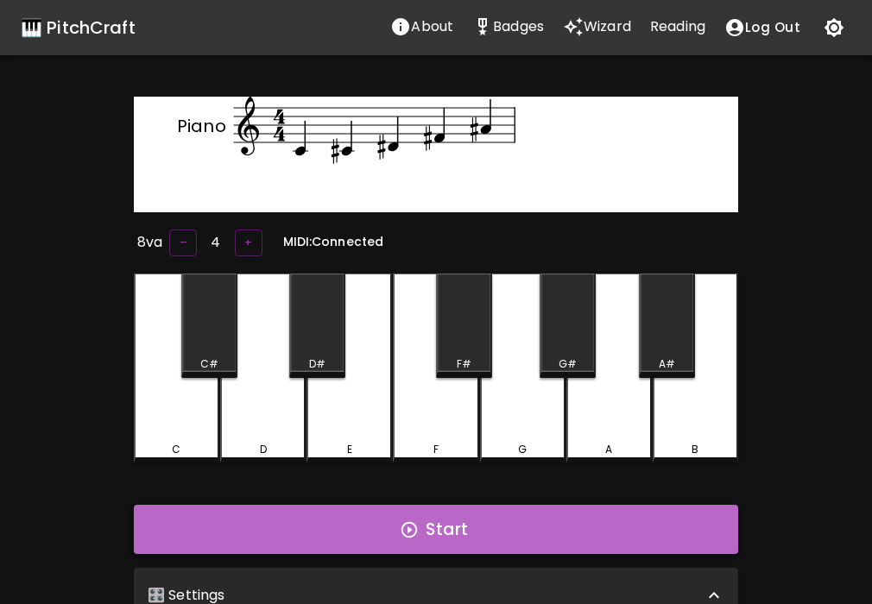
click at [430, 527] on button "Start" at bounding box center [436, 530] width 604 height 50
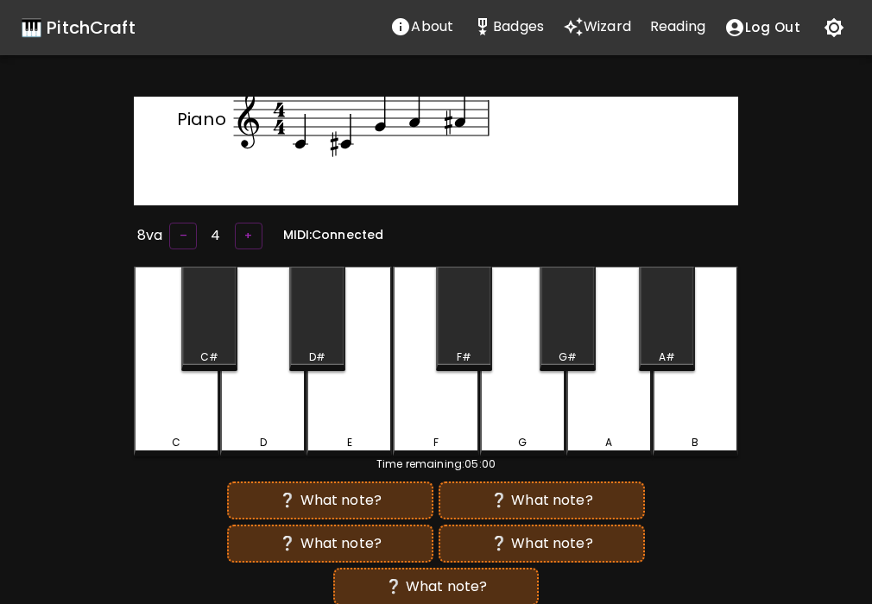
scroll to position [417, 0]
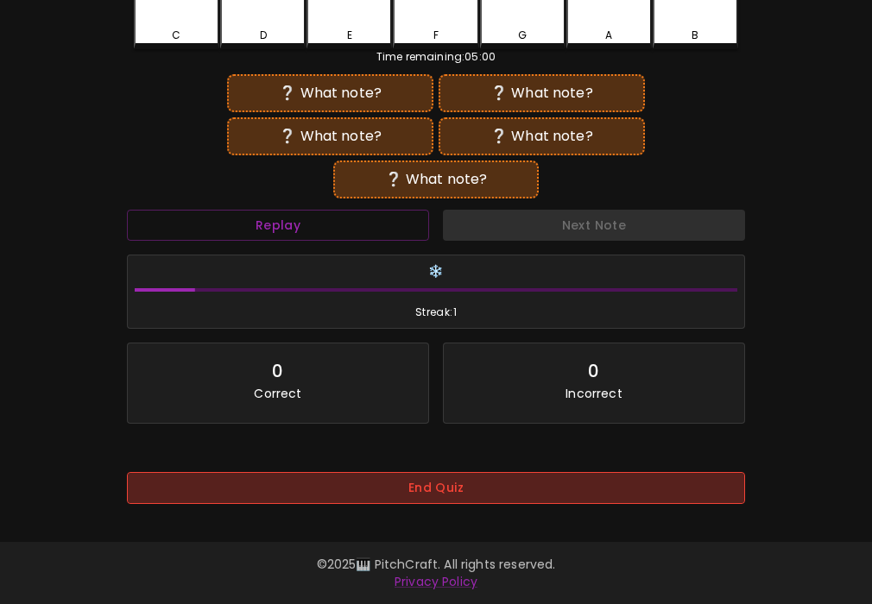
click at [424, 472] on button "End Quiz" at bounding box center [436, 488] width 618 height 32
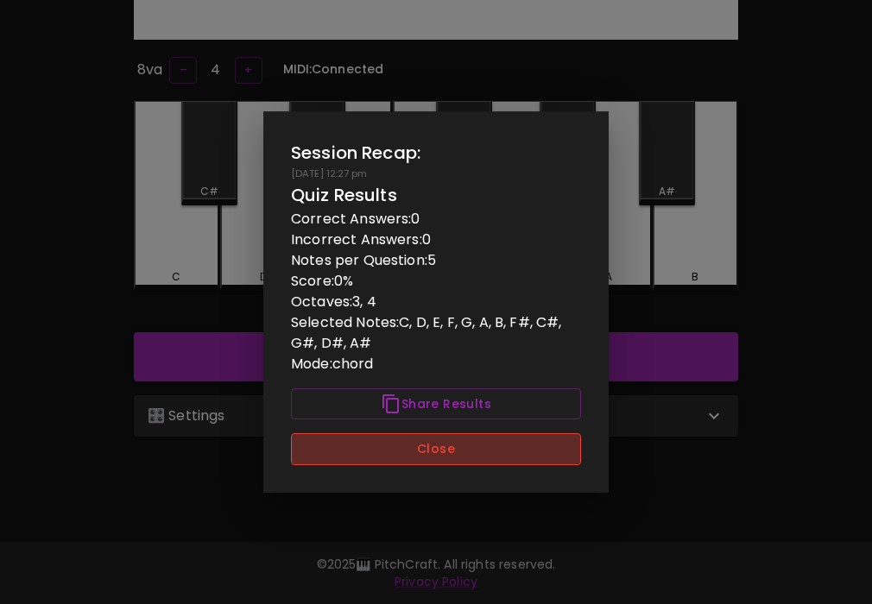
click at [409, 444] on button "Close" at bounding box center [436, 449] width 290 height 32
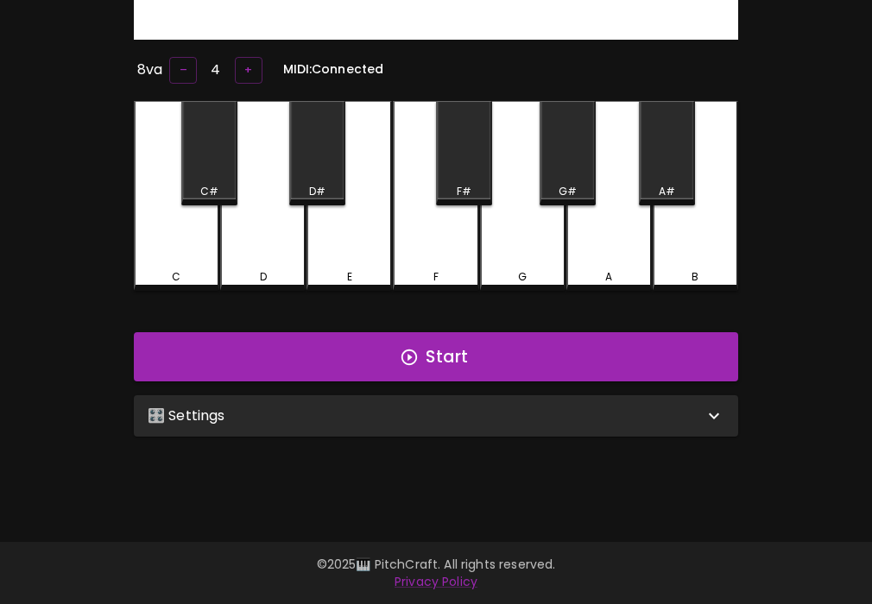
click at [393, 423] on div "🎛️ Settings" at bounding box center [436, 415] width 604 height 41
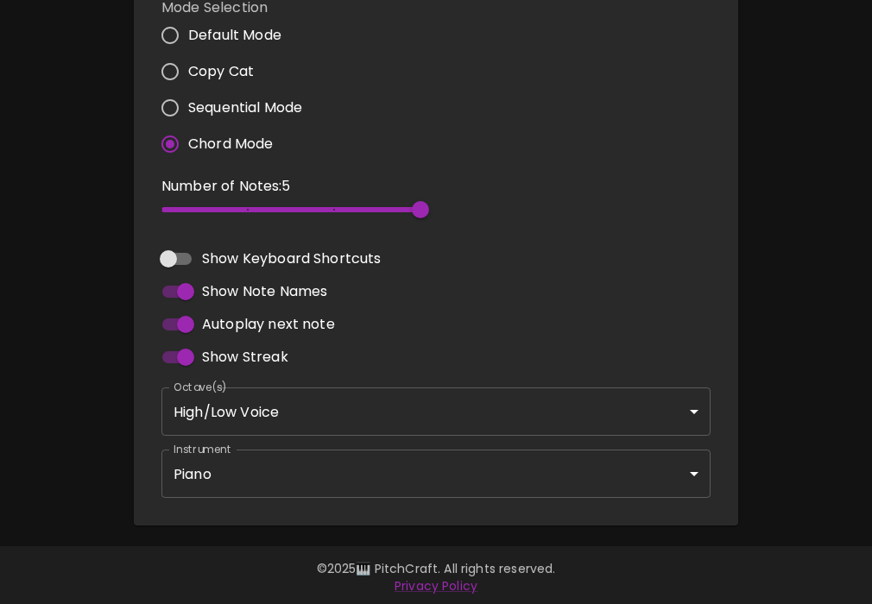
type input "2"
drag, startPoint x: 181, startPoint y: 203, endPoint x: 158, endPoint y: 207, distance: 23.7
click at [161, 206] on span "2" at bounding box center [290, 210] width 259 height 26
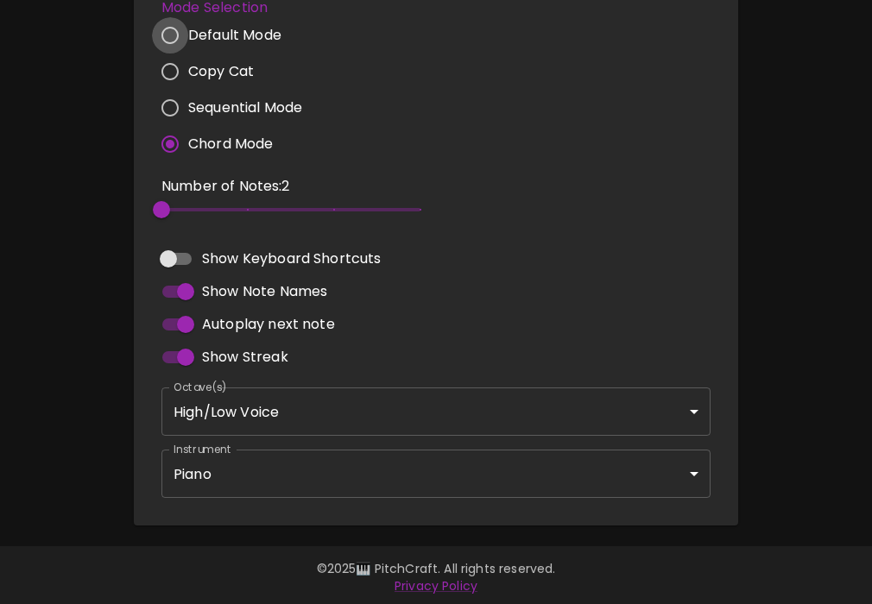
click at [167, 32] on input "Default Mode" at bounding box center [170, 35] width 36 height 36
radio input "true"
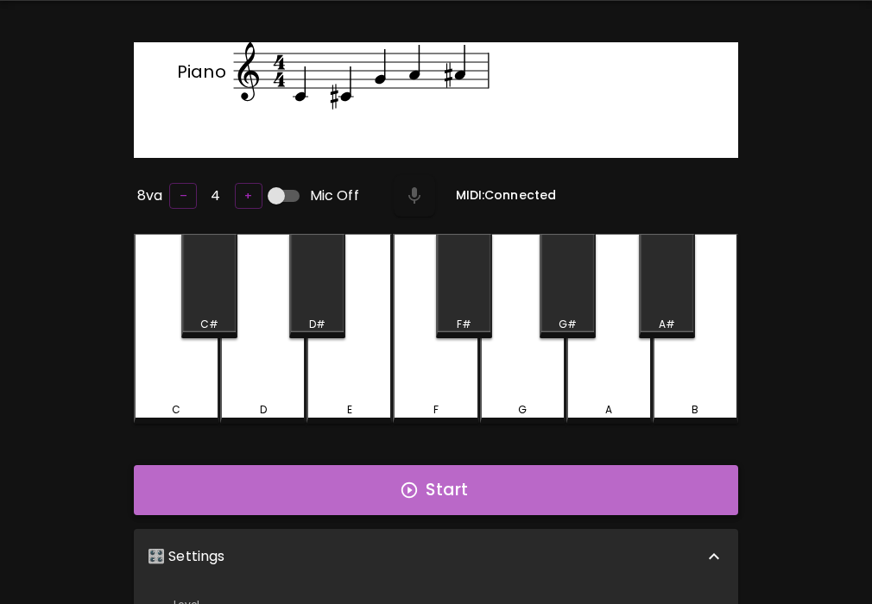
click at [389, 497] on button "Start" at bounding box center [436, 490] width 604 height 50
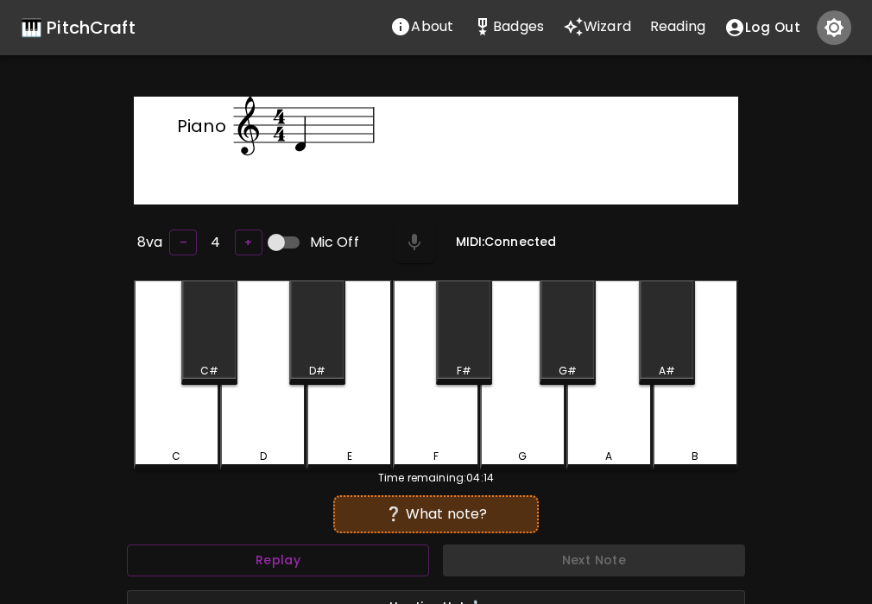
click at [831, 38] on button "button" at bounding box center [834, 27] width 35 height 35
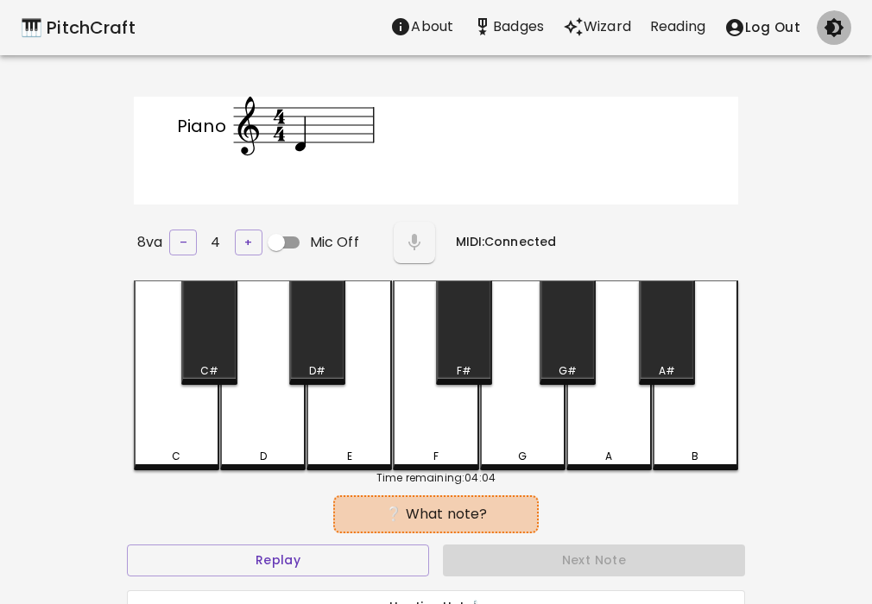
click at [832, 38] on button "button" at bounding box center [834, 27] width 35 height 35
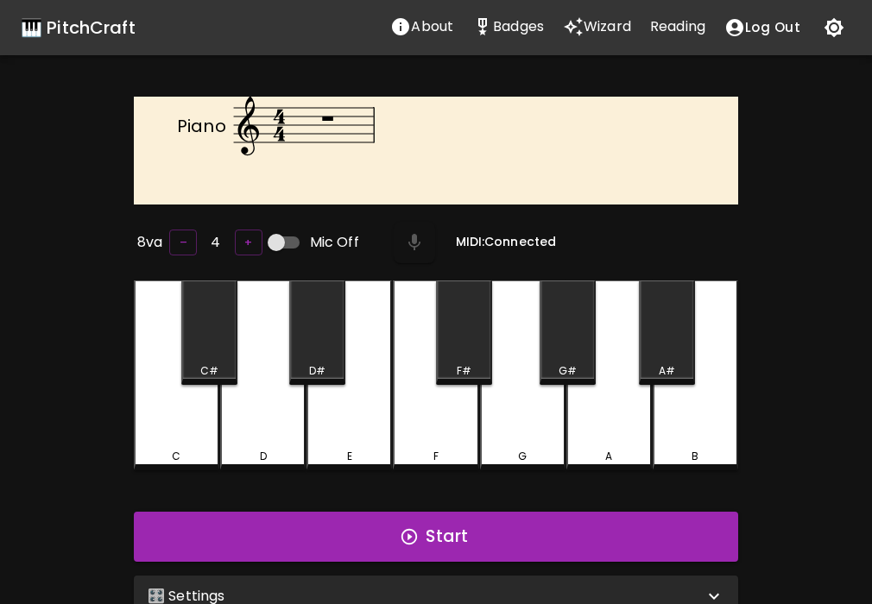
click at [670, 178] on icon "Piano" at bounding box center [436, 148] width 604 height 102
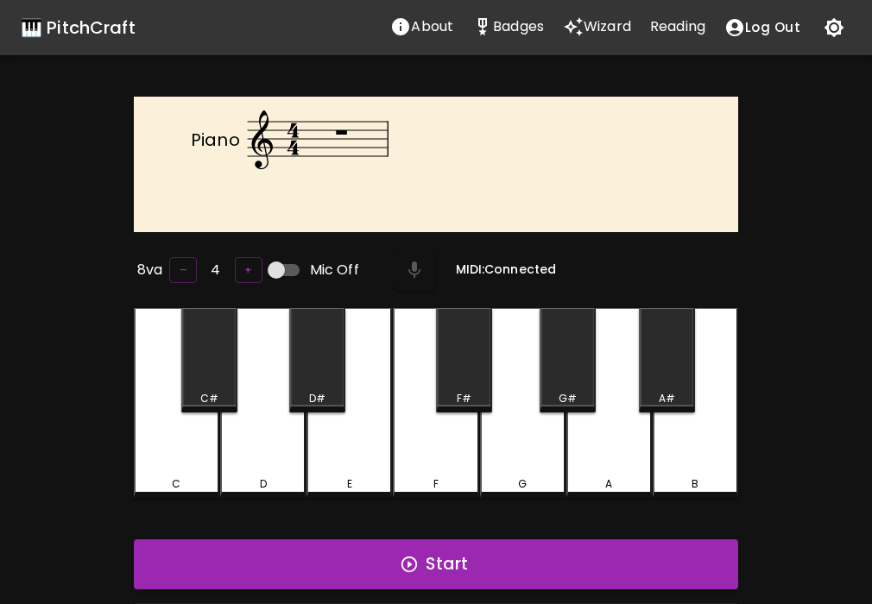
click at [232, 224] on div "Piano" at bounding box center [436, 165] width 604 height 136
click at [818, 362] on div "Piano 8va – 4 + Mic Off MIDI: Connected C C# D D# E F F# G G# A A# B Start 🎛️ S…" at bounding box center [436, 399] width 872 height 604
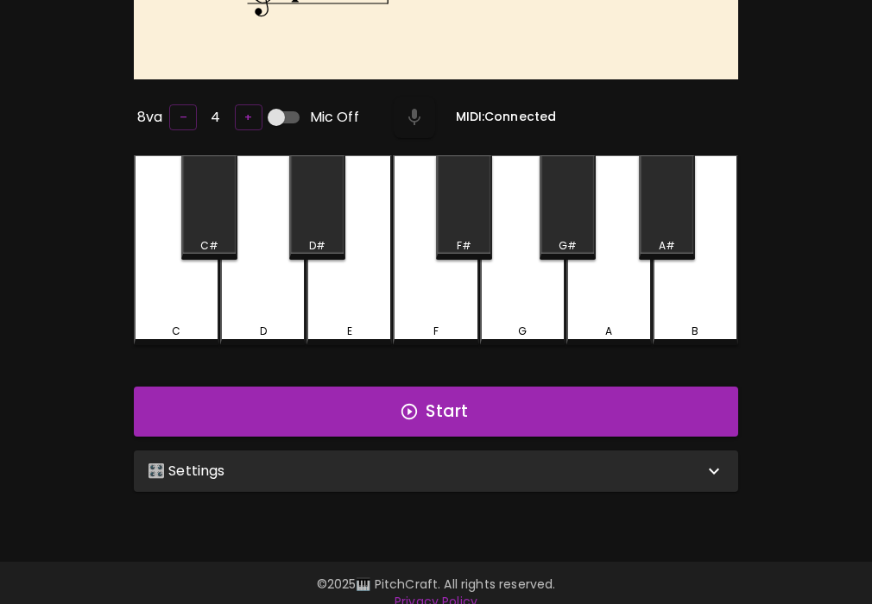
scroll to position [173, 0]
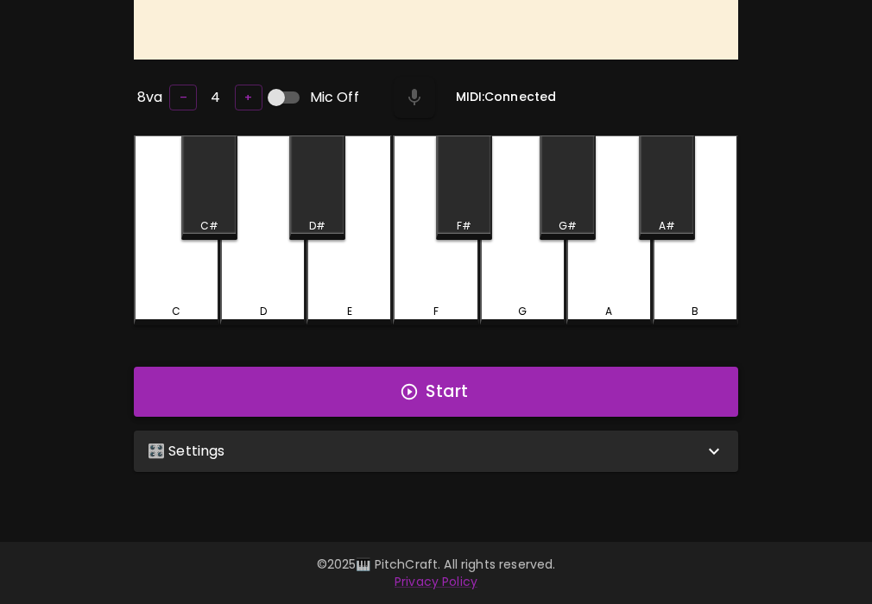
click at [272, 389] on button "Start" at bounding box center [436, 392] width 604 height 50
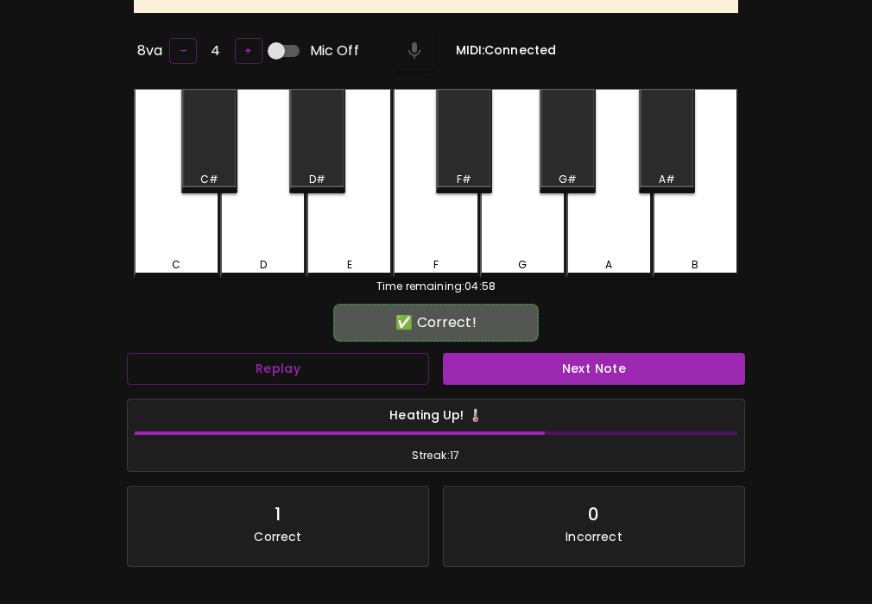
scroll to position [351, 0]
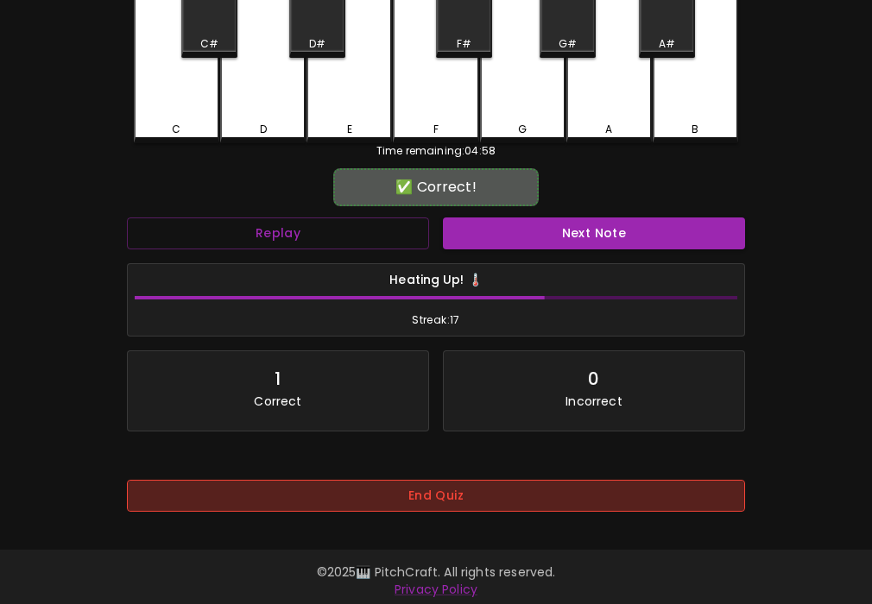
click at [448, 504] on button "End Quiz" at bounding box center [436, 496] width 618 height 32
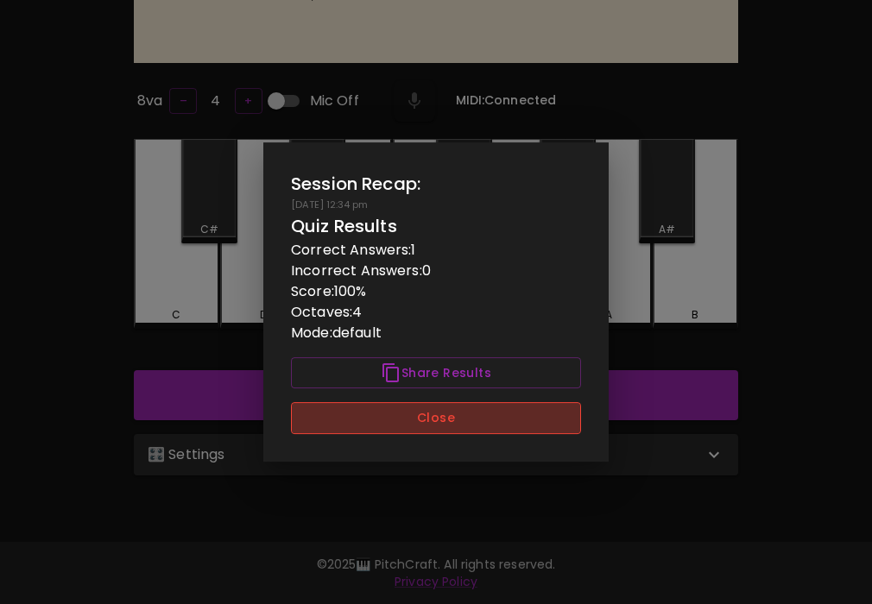
click at [469, 415] on button "Close" at bounding box center [436, 418] width 290 height 32
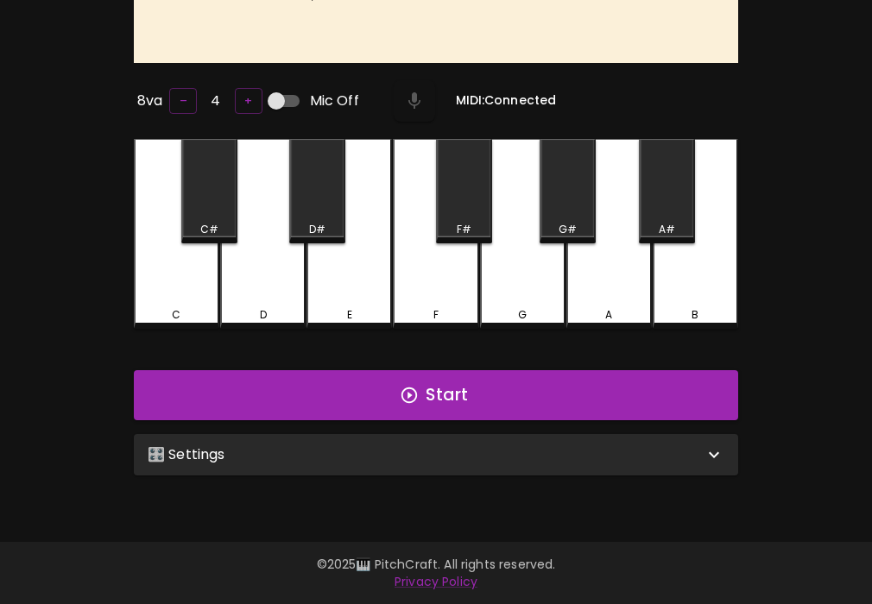
click at [463, 445] on div "🎛️ Settings" at bounding box center [426, 455] width 556 height 21
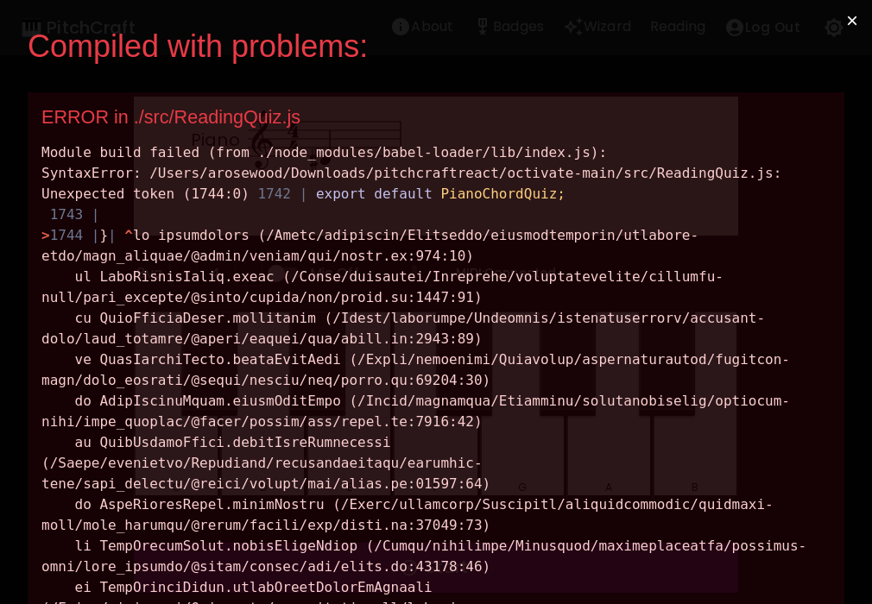
scroll to position [0, 0]
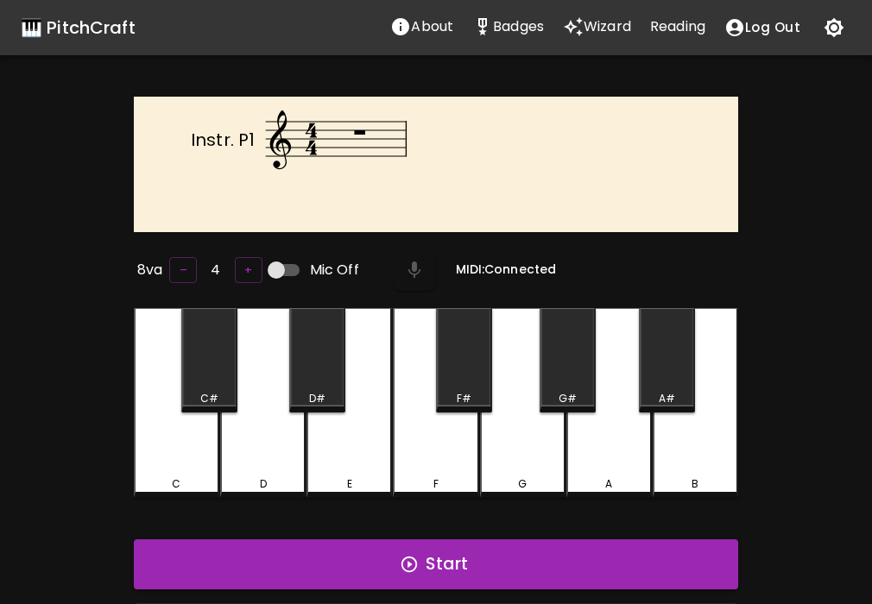
click at [230, 143] on text "Instr. P1" at bounding box center [223, 140] width 64 height 24
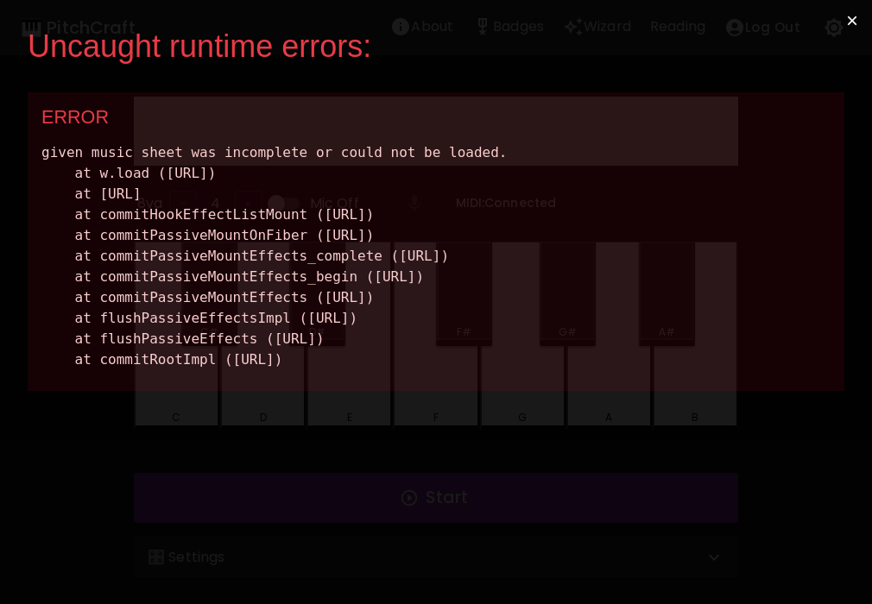
drag, startPoint x: 667, startPoint y: 383, endPoint x: 41, endPoint y: 142, distance: 670.6
click at [41, 142] on div "ERROR given music sheet was incomplete or could not be loaded. at w.load ([URL]…" at bounding box center [436, 241] width 817 height 299
copy div "given music sheet was incomplete or could not be loaded. at w.load ([URL]) at […"
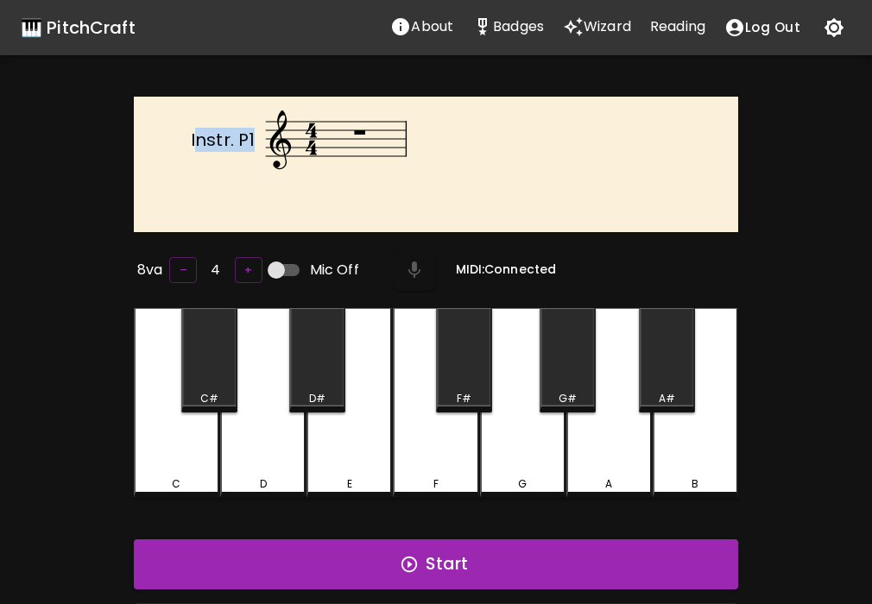
drag, startPoint x: 197, startPoint y: 136, endPoint x: 256, endPoint y: 139, distance: 59.7
click at [256, 139] on icon "Instr. P1" at bounding box center [450, 162] width 604 height 102
click at [867, 238] on div "Instr. P1 8va – 4 + Mic Off MIDI: Connected C C# D D# E F F# G G# A A# B Start …" at bounding box center [436, 399] width 872 height 604
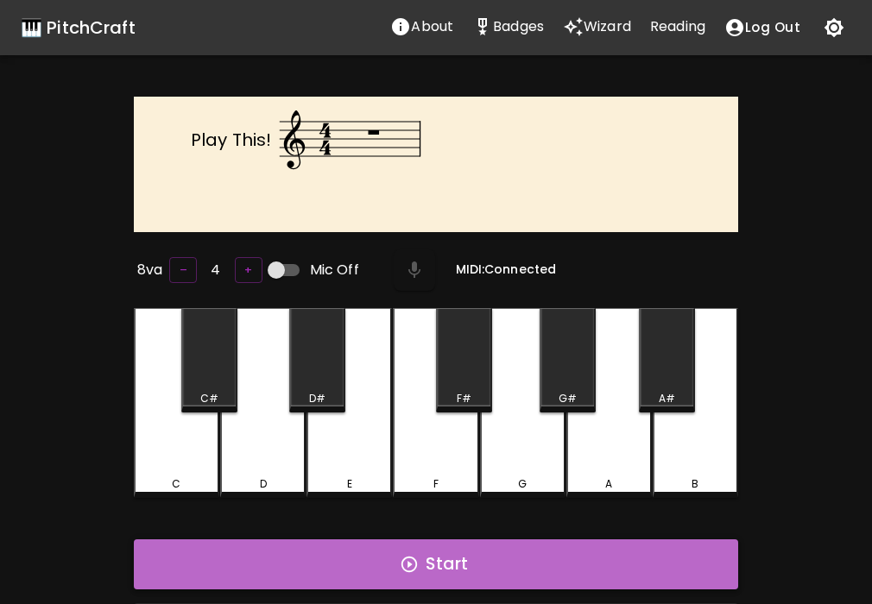
click at [354, 549] on button "Start" at bounding box center [436, 565] width 604 height 50
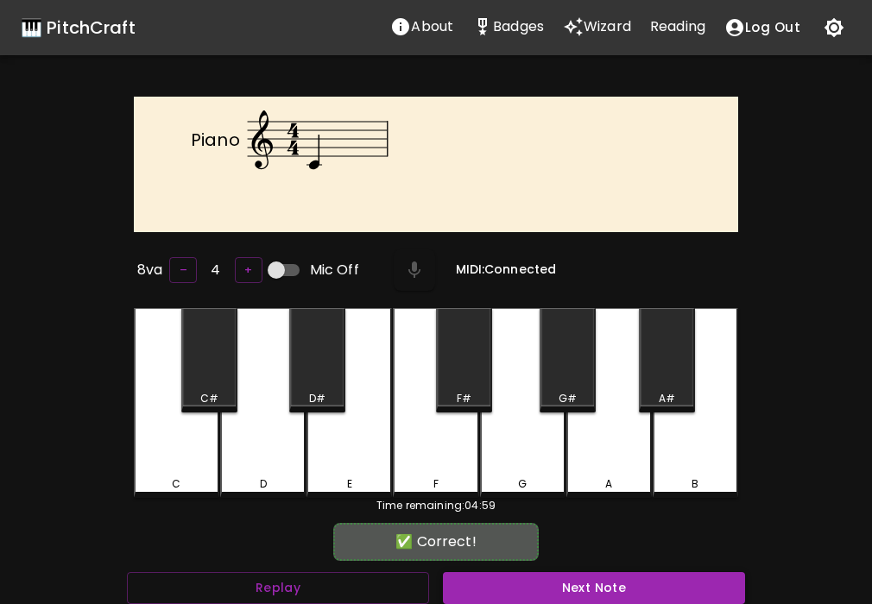
click at [537, 594] on button "Next Note" at bounding box center [594, 588] width 302 height 32
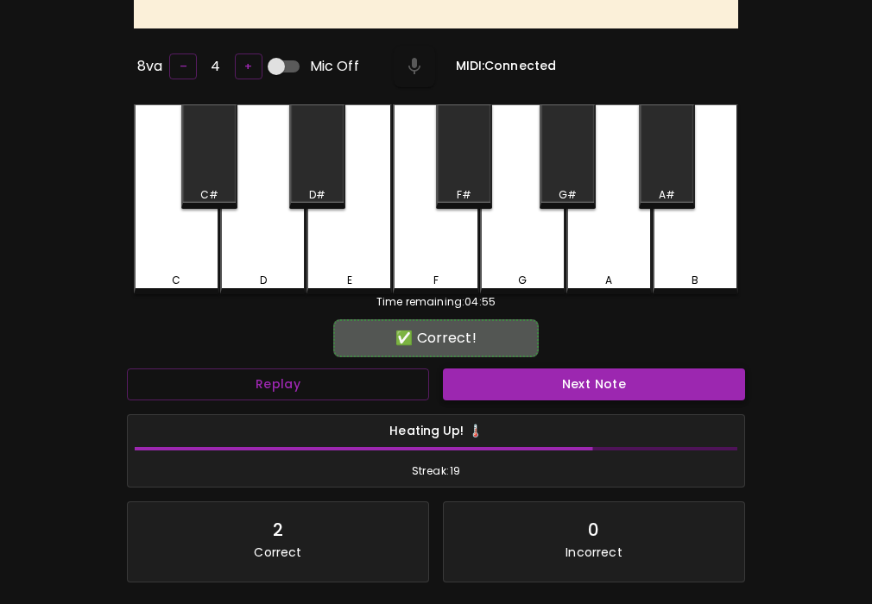
scroll to position [230, 0]
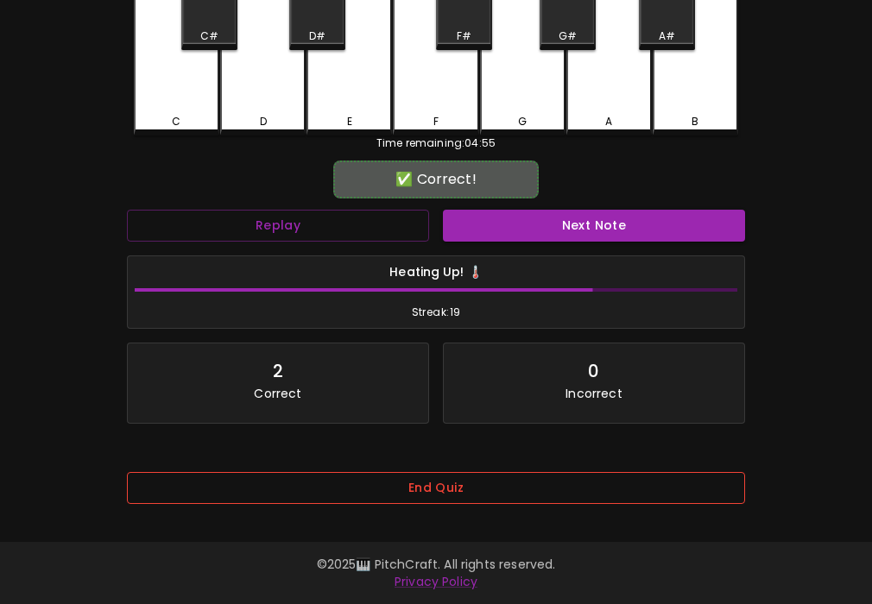
click at [470, 484] on button "End Quiz" at bounding box center [436, 488] width 618 height 32
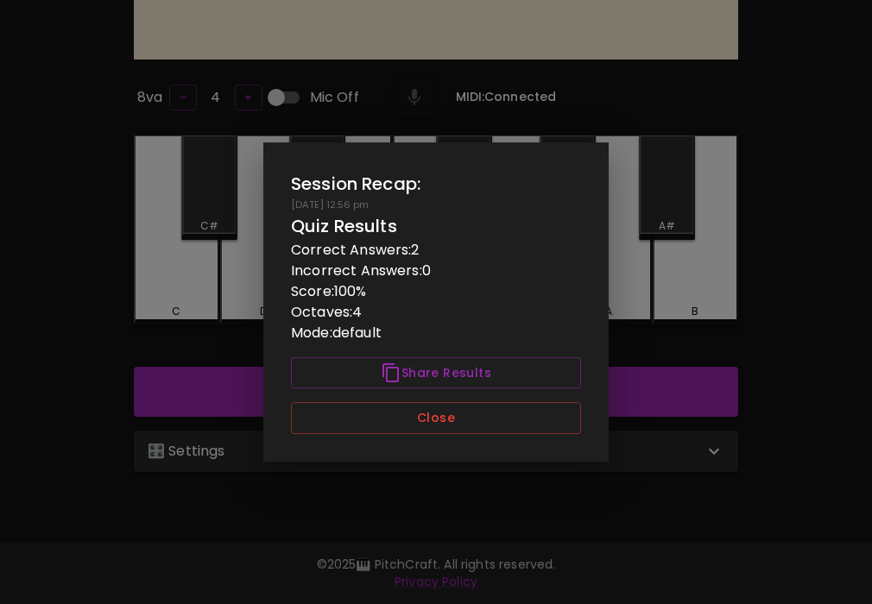
scroll to position [0, 0]
click at [492, 431] on button "Close" at bounding box center [436, 418] width 290 height 32
